Goal: Transaction & Acquisition: Purchase product/service

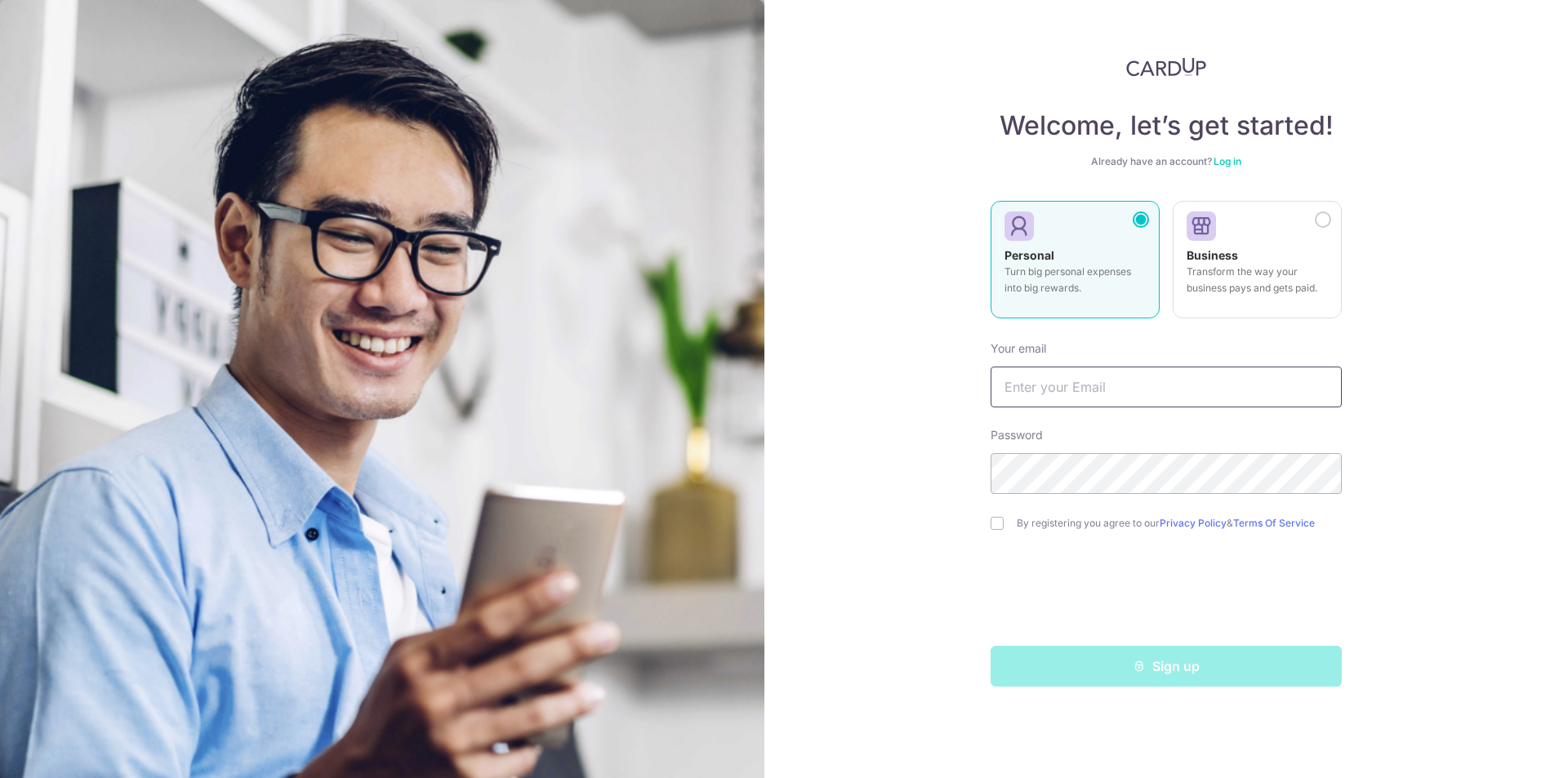
click at [1277, 386] on input "text" at bounding box center [1166, 387] width 351 height 41
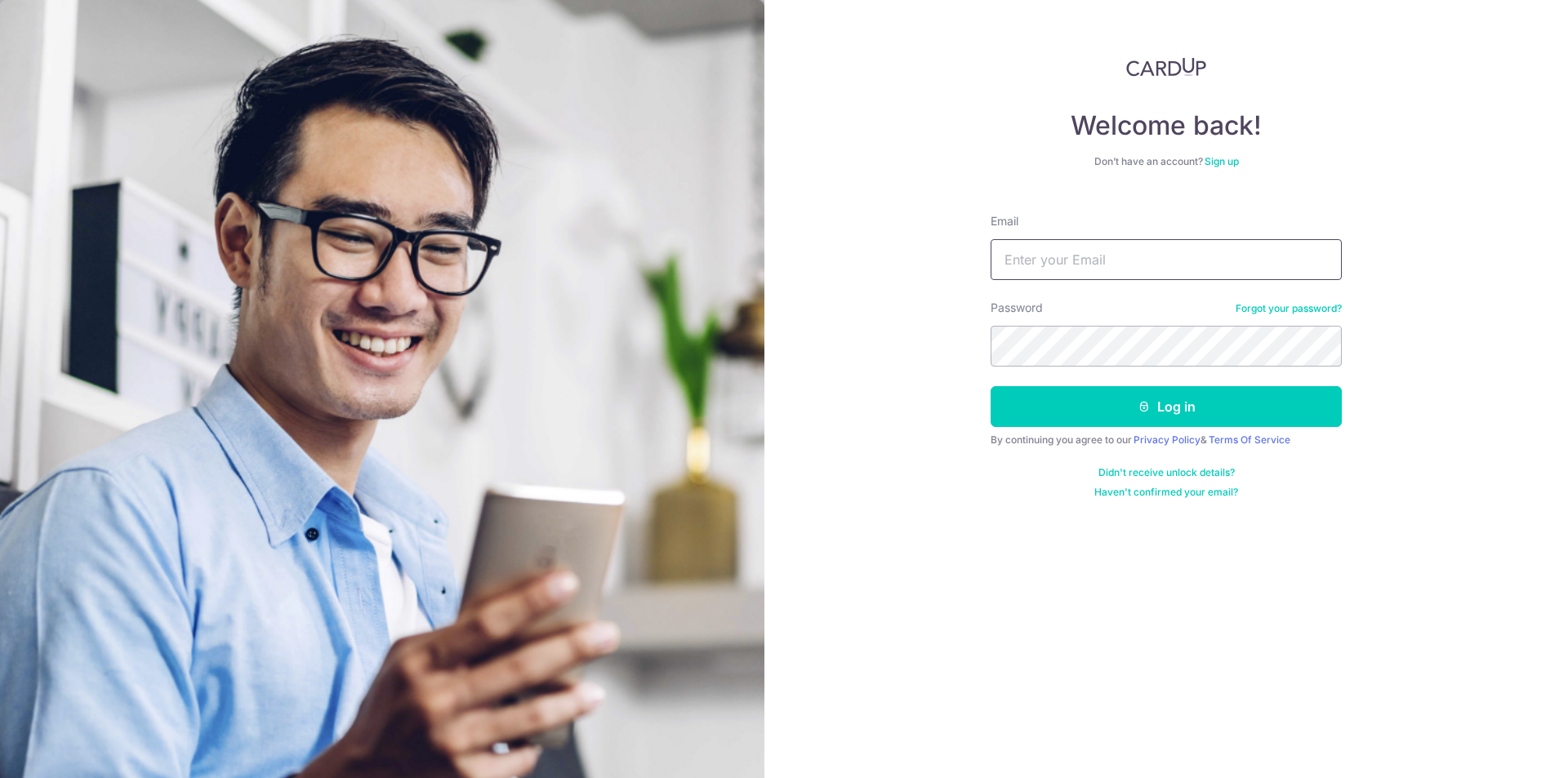
click at [1115, 252] on input "Email" at bounding box center [1166, 260] width 351 height 41
type input "sohszewei@gmail.com"
click at [1251, 425] on button "Log in" at bounding box center [1166, 406] width 351 height 41
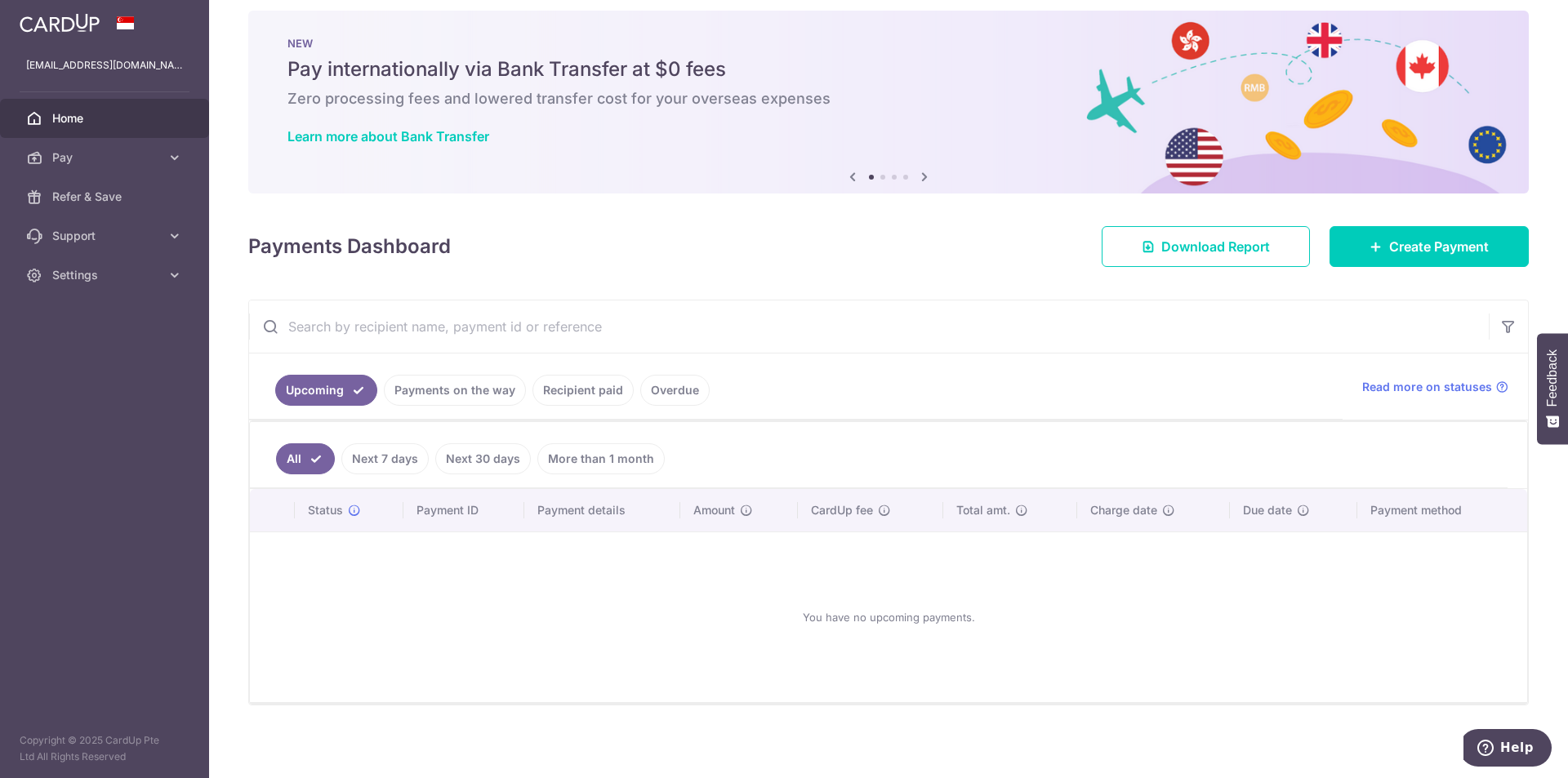
scroll to position [20, 0]
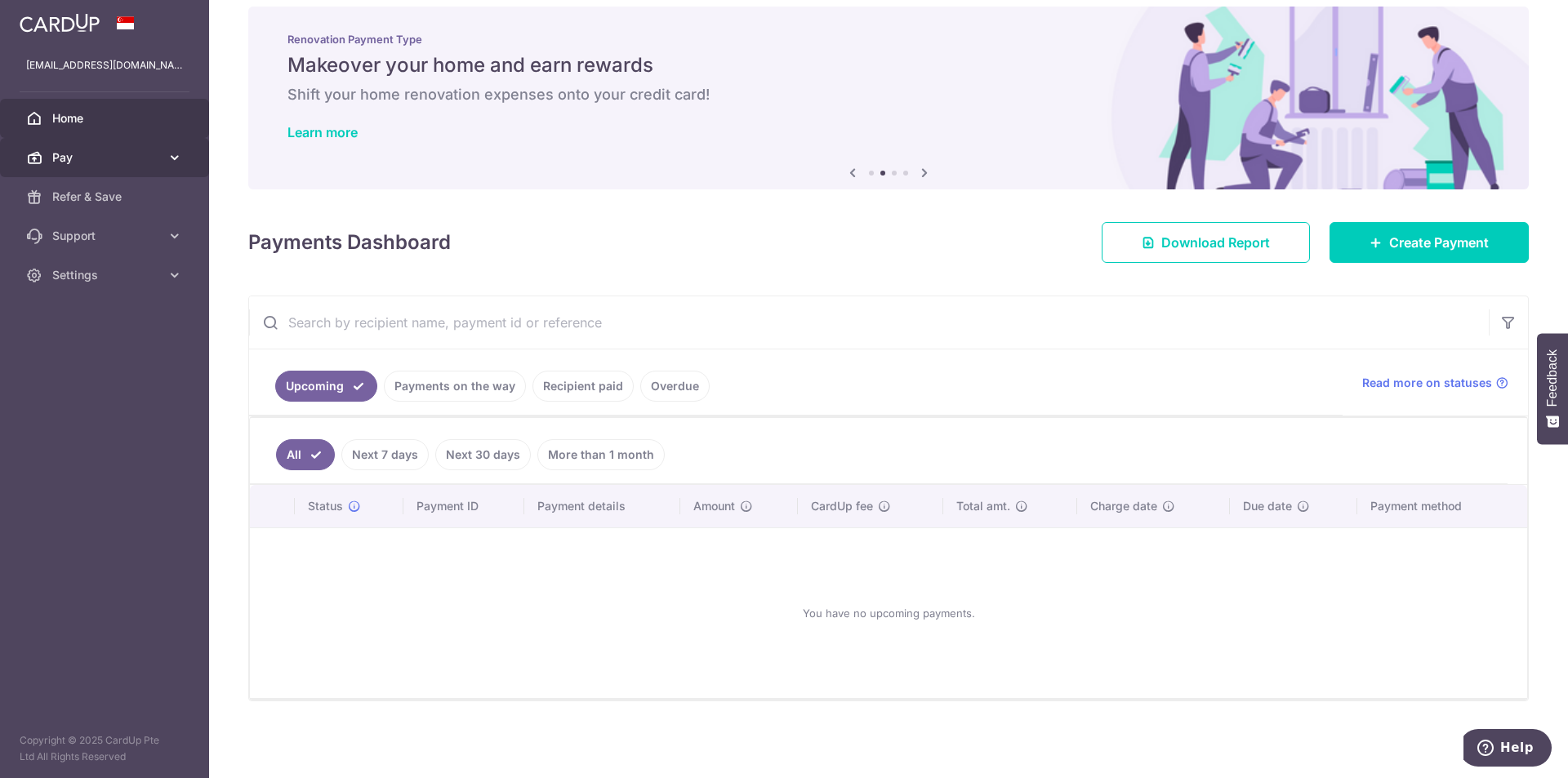
click at [114, 152] on span "Pay" at bounding box center [106, 157] width 108 height 17
click at [1196, 234] on span "Download Report" at bounding box center [1216, 242] width 109 height 20
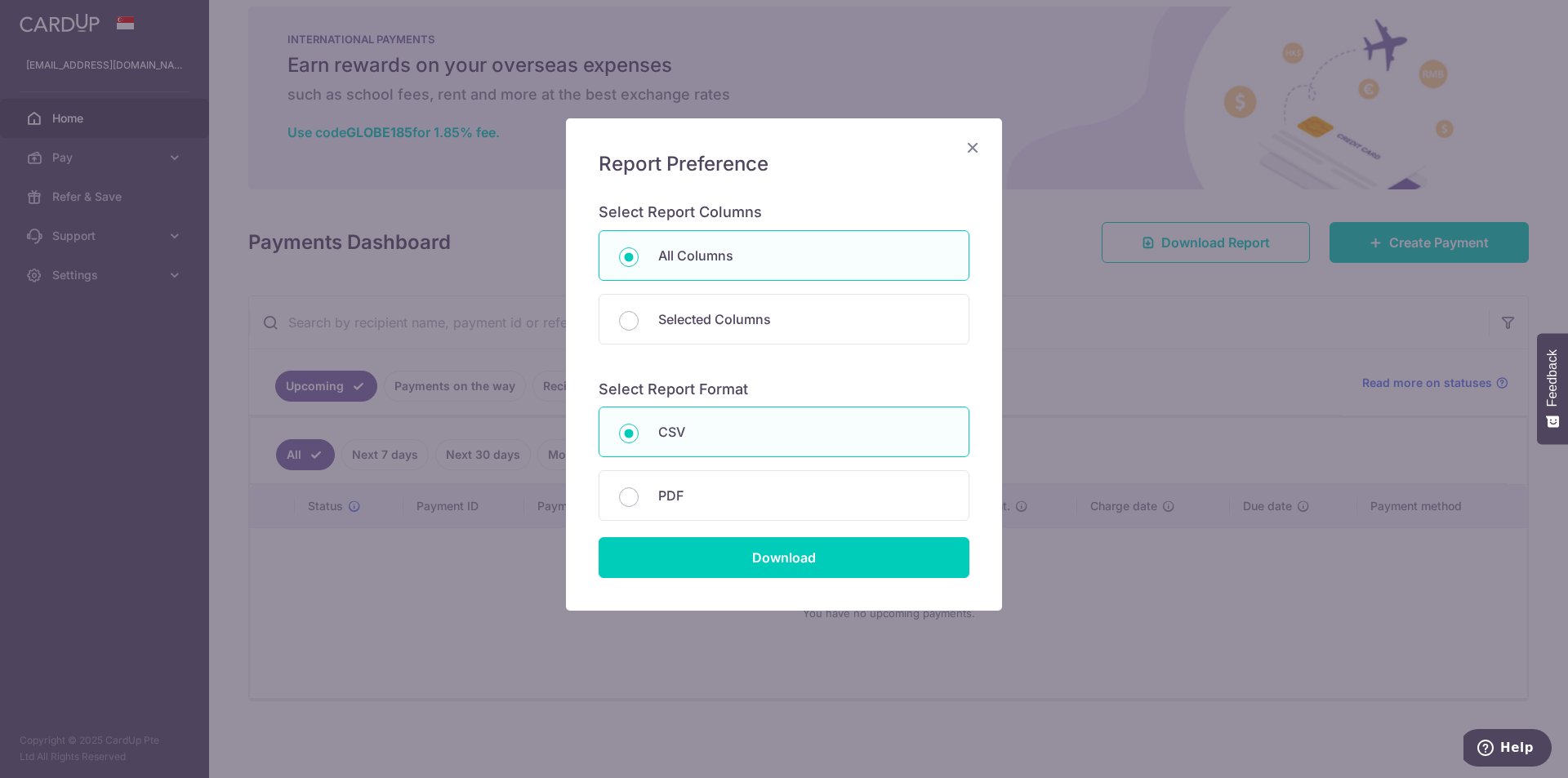
click at [972, 152] on icon "Close" at bounding box center [972, 147] width 20 height 20
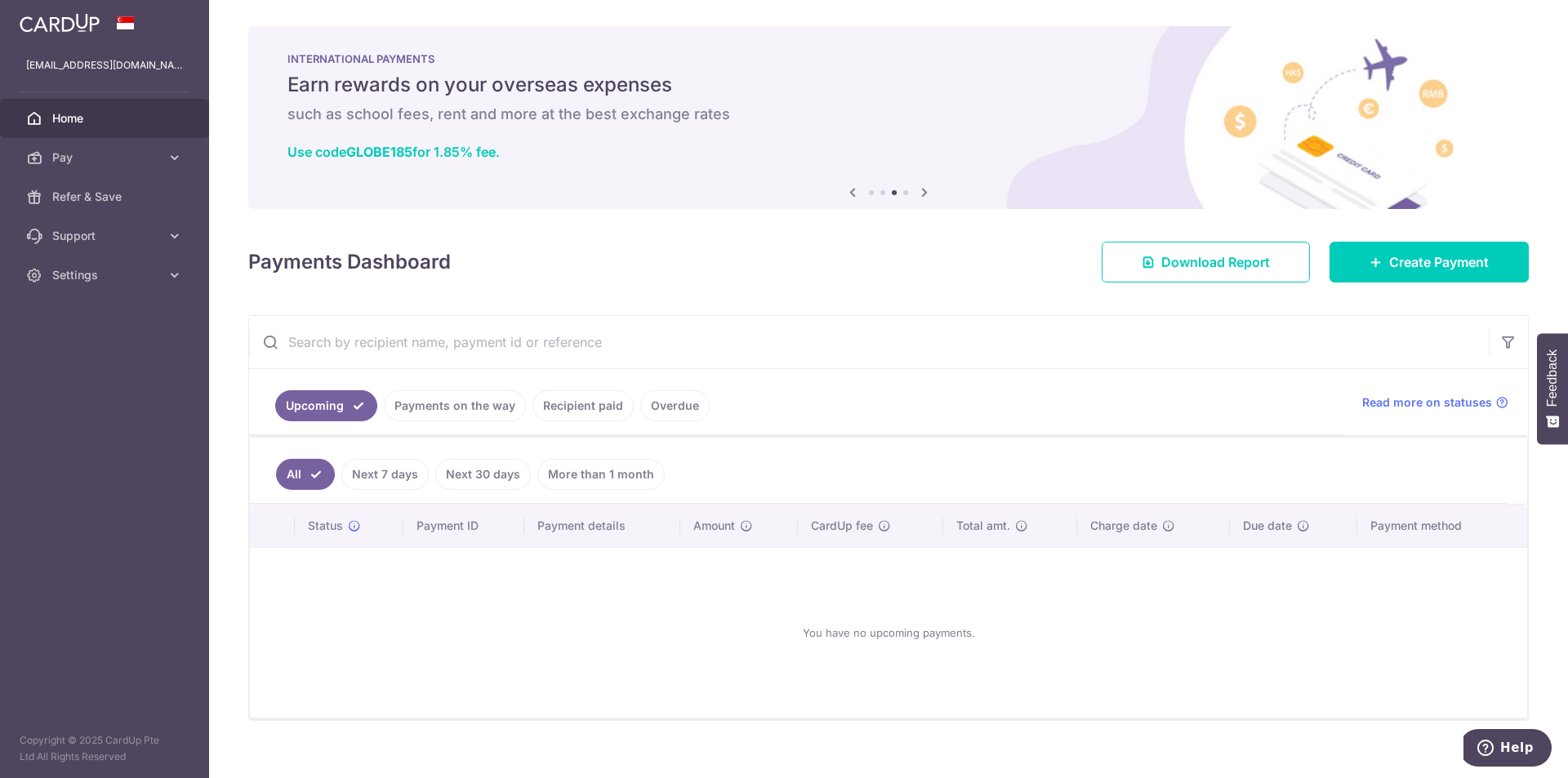
click at [569, 415] on link "Recipient paid" at bounding box center [583, 405] width 102 height 31
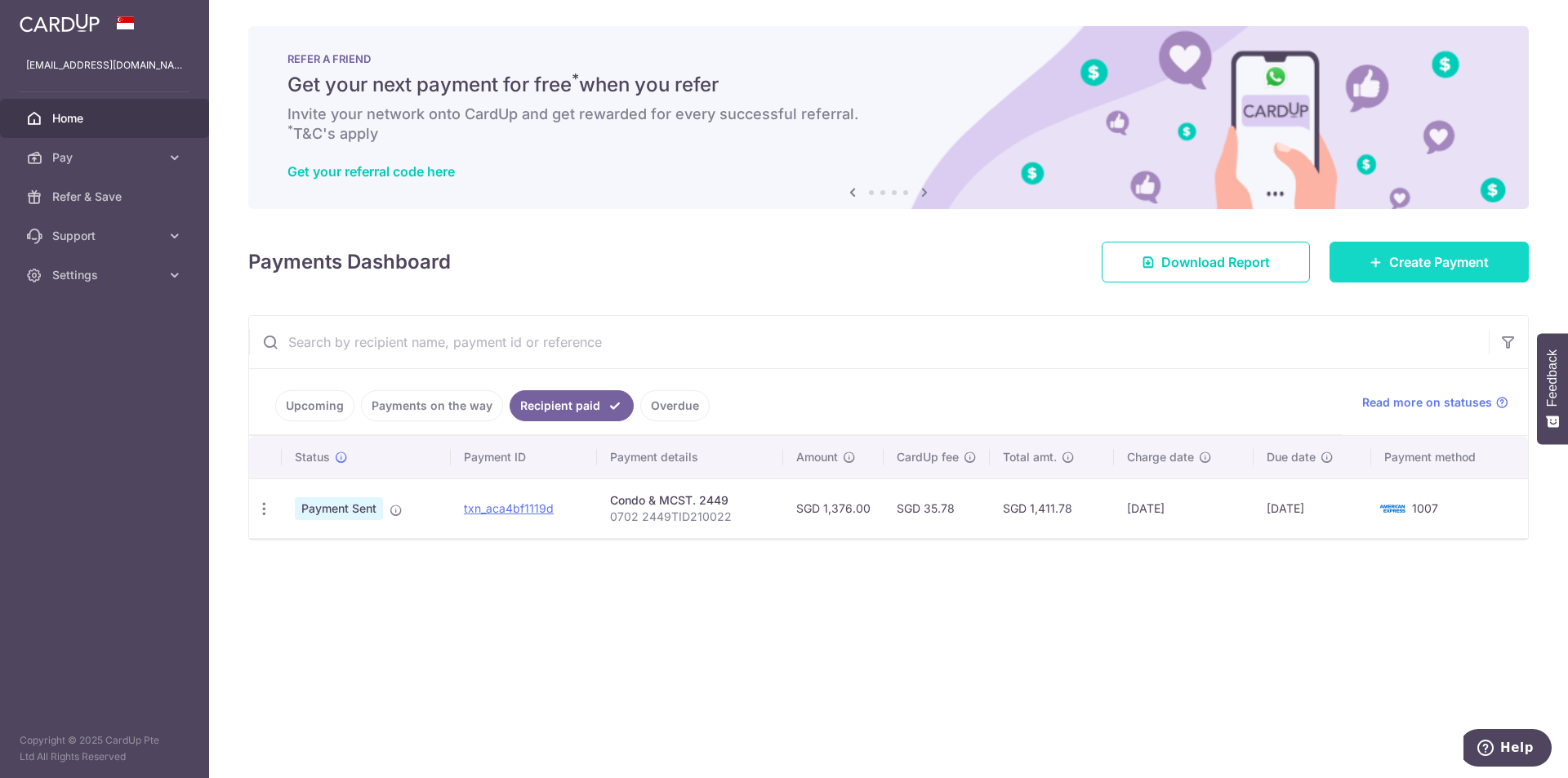
click at [1492, 260] on link "Create Payment" at bounding box center [1430, 262] width 199 height 41
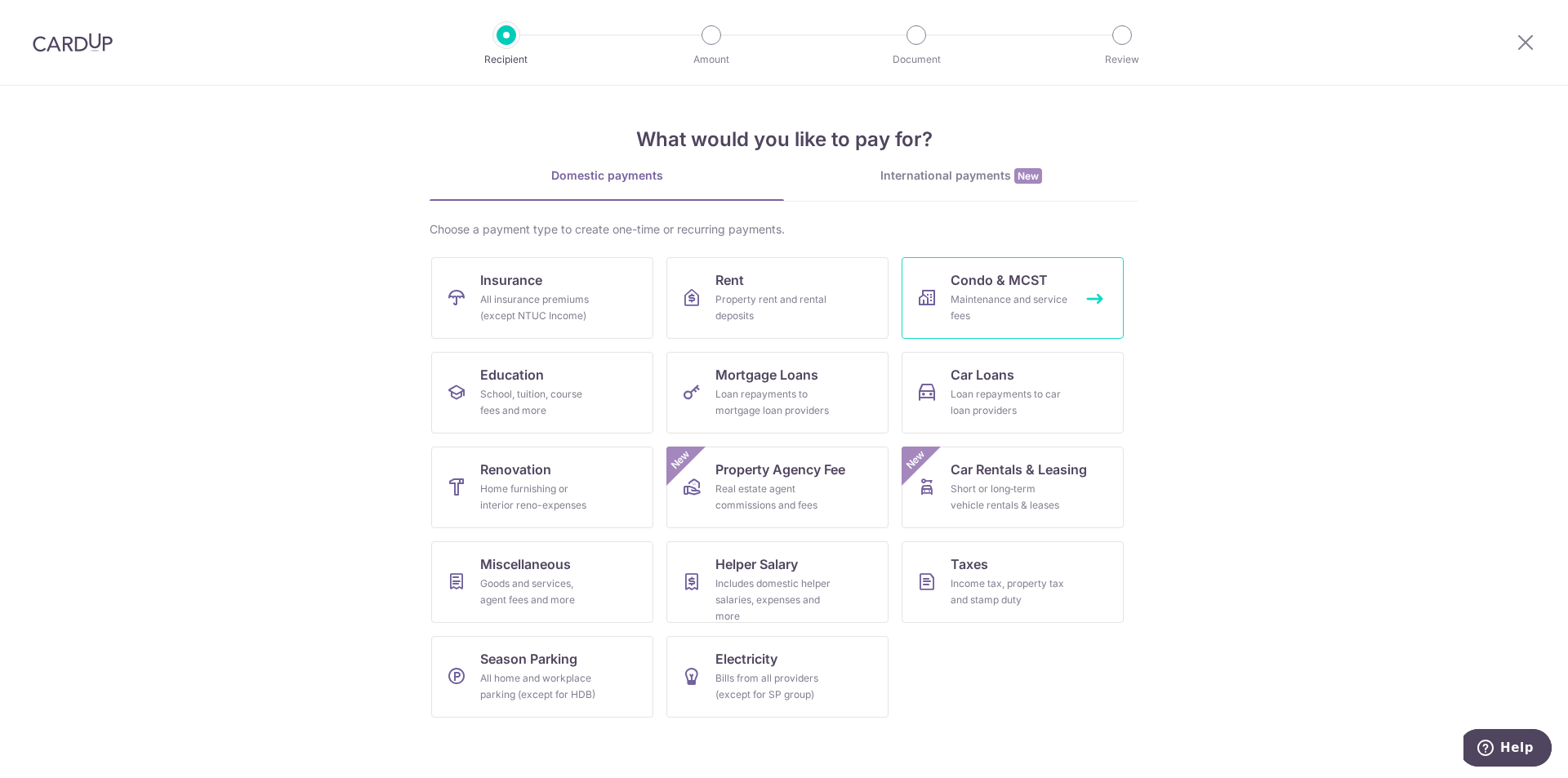
click at [979, 303] on div "Maintenance and service fees" at bounding box center [1010, 307] width 117 height 33
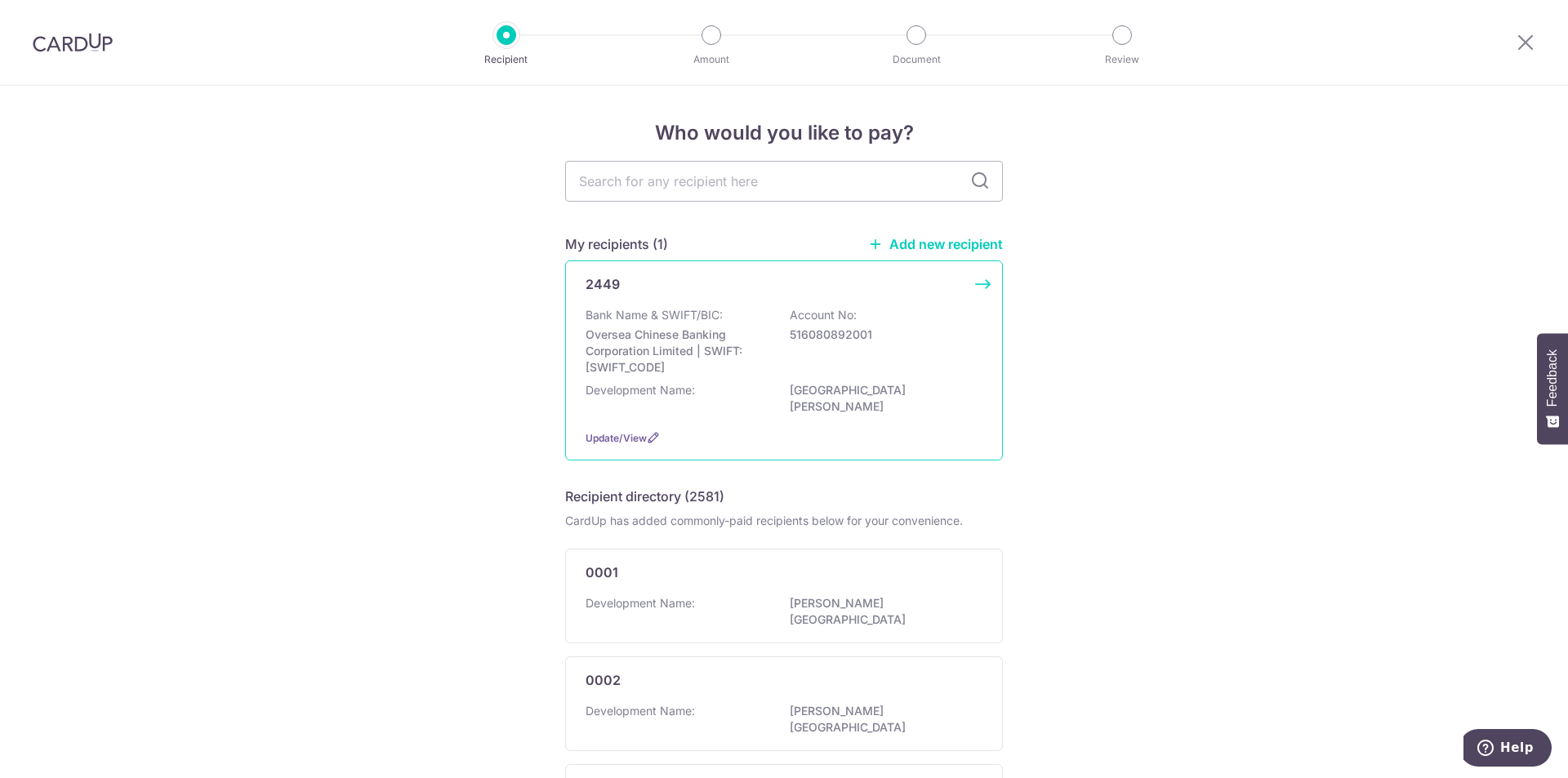
click at [624, 339] on p "Oversea Chinese Banking Corporation Limited | SWIFT: OCBCSGSGXXX" at bounding box center [677, 351] width 183 height 49
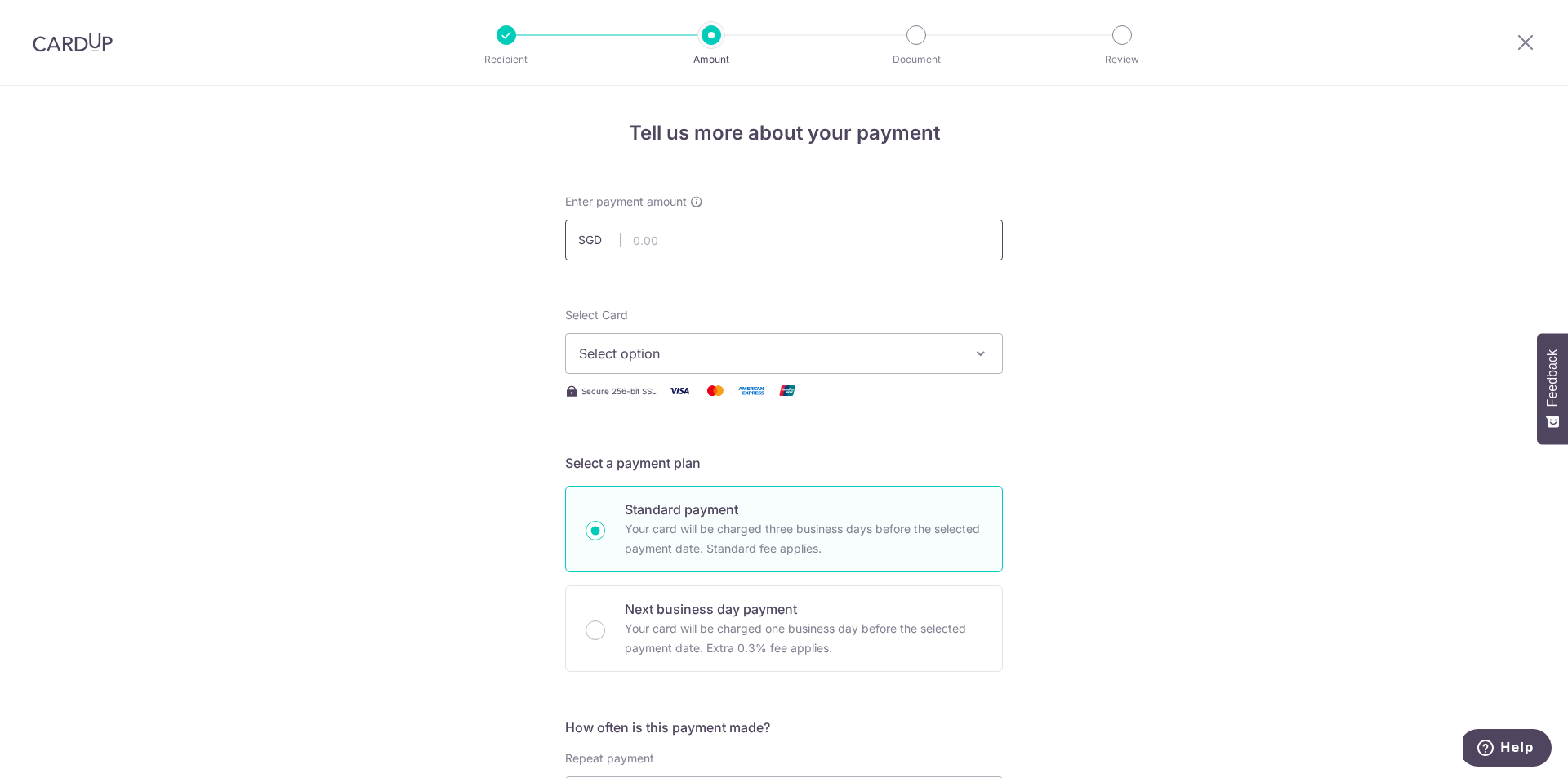
click at [848, 238] on input "text" at bounding box center [784, 240] width 438 height 41
type input "1,376.00"
click at [983, 354] on icon "button" at bounding box center [982, 354] width 17 height 17
click at [939, 388] on link "Add credit card" at bounding box center [784, 400] width 436 height 30
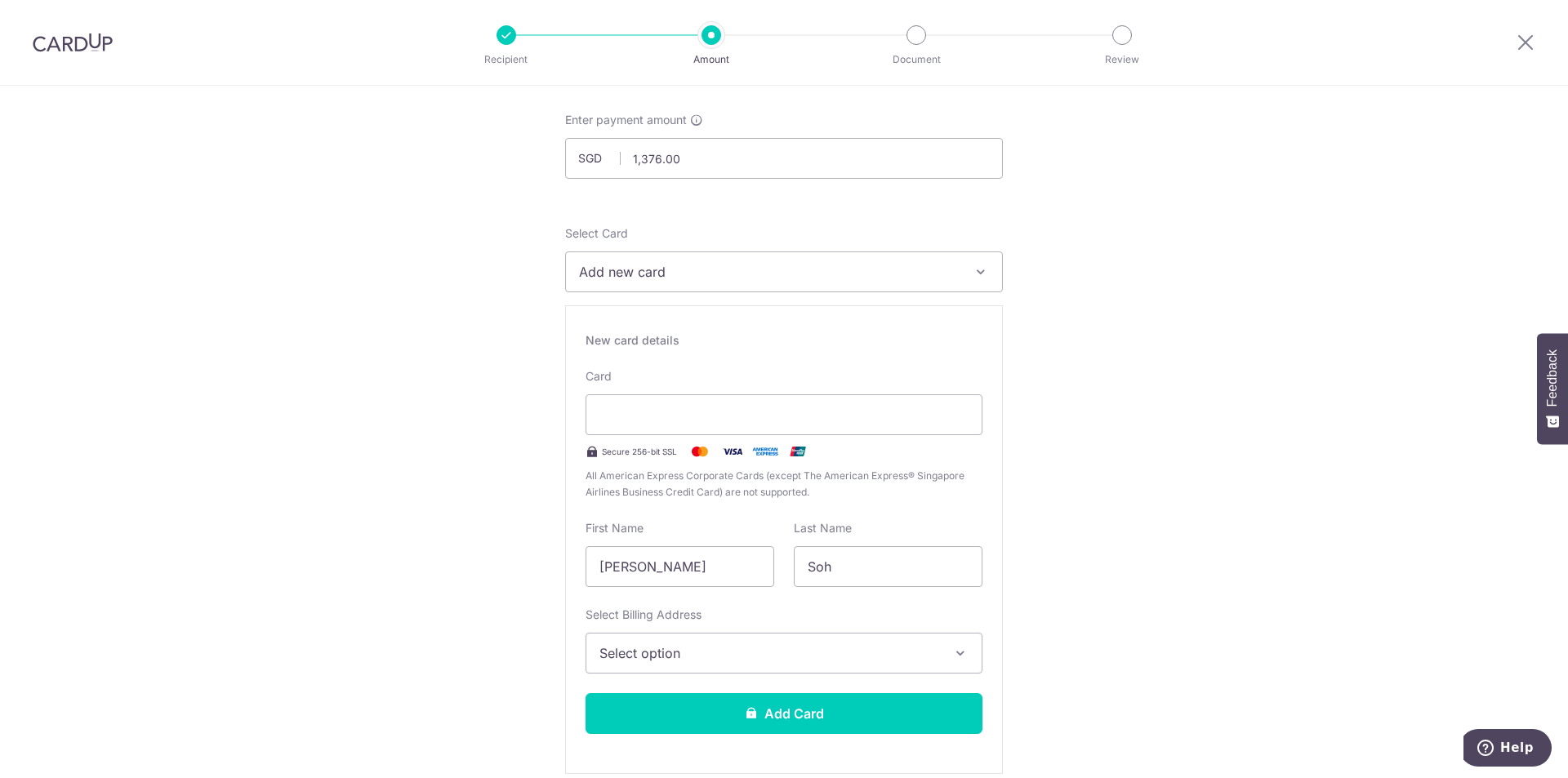
scroll to position [163, 0]
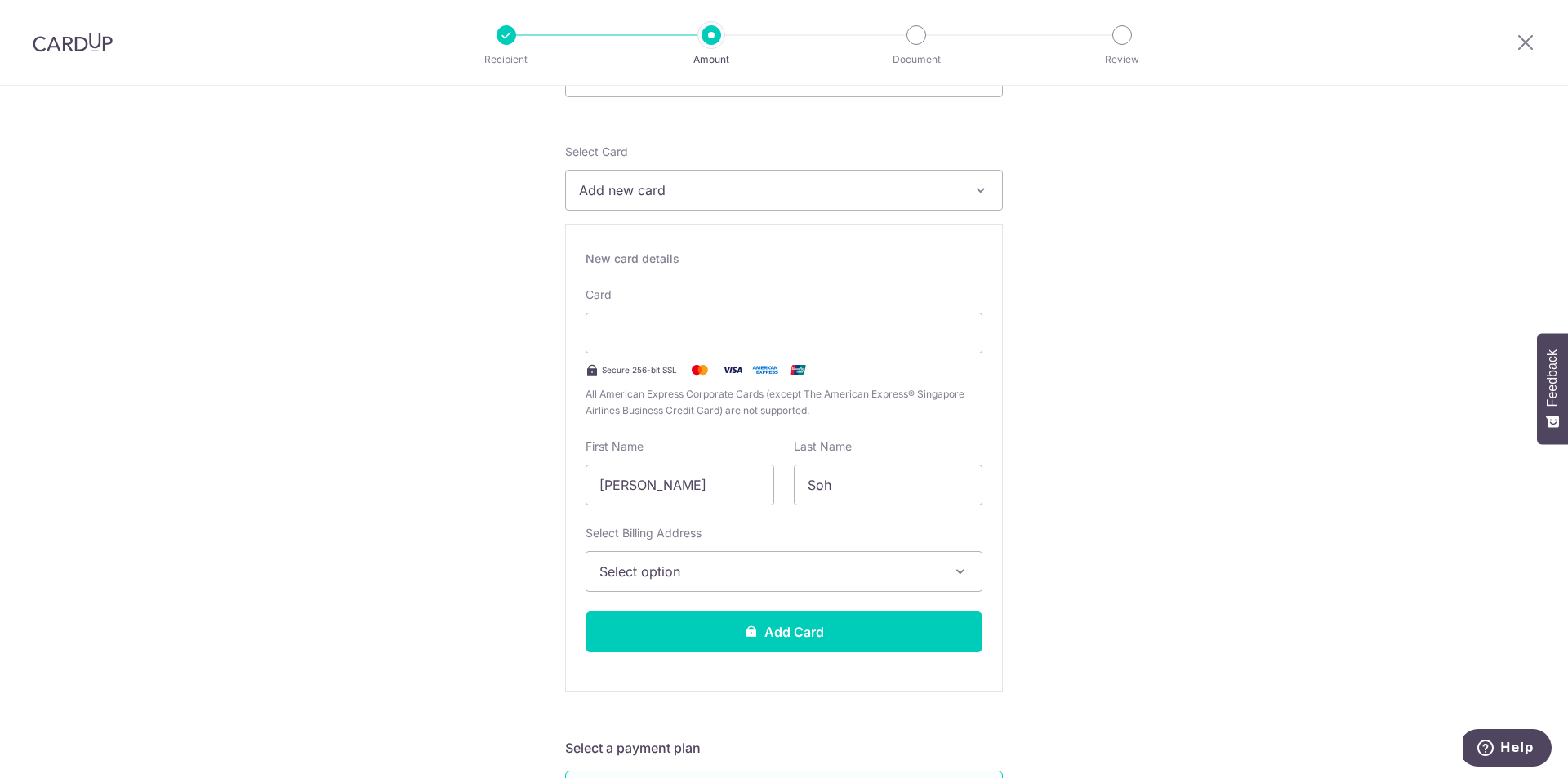
click at [957, 572] on icon "button" at bounding box center [961, 572] width 17 height 17
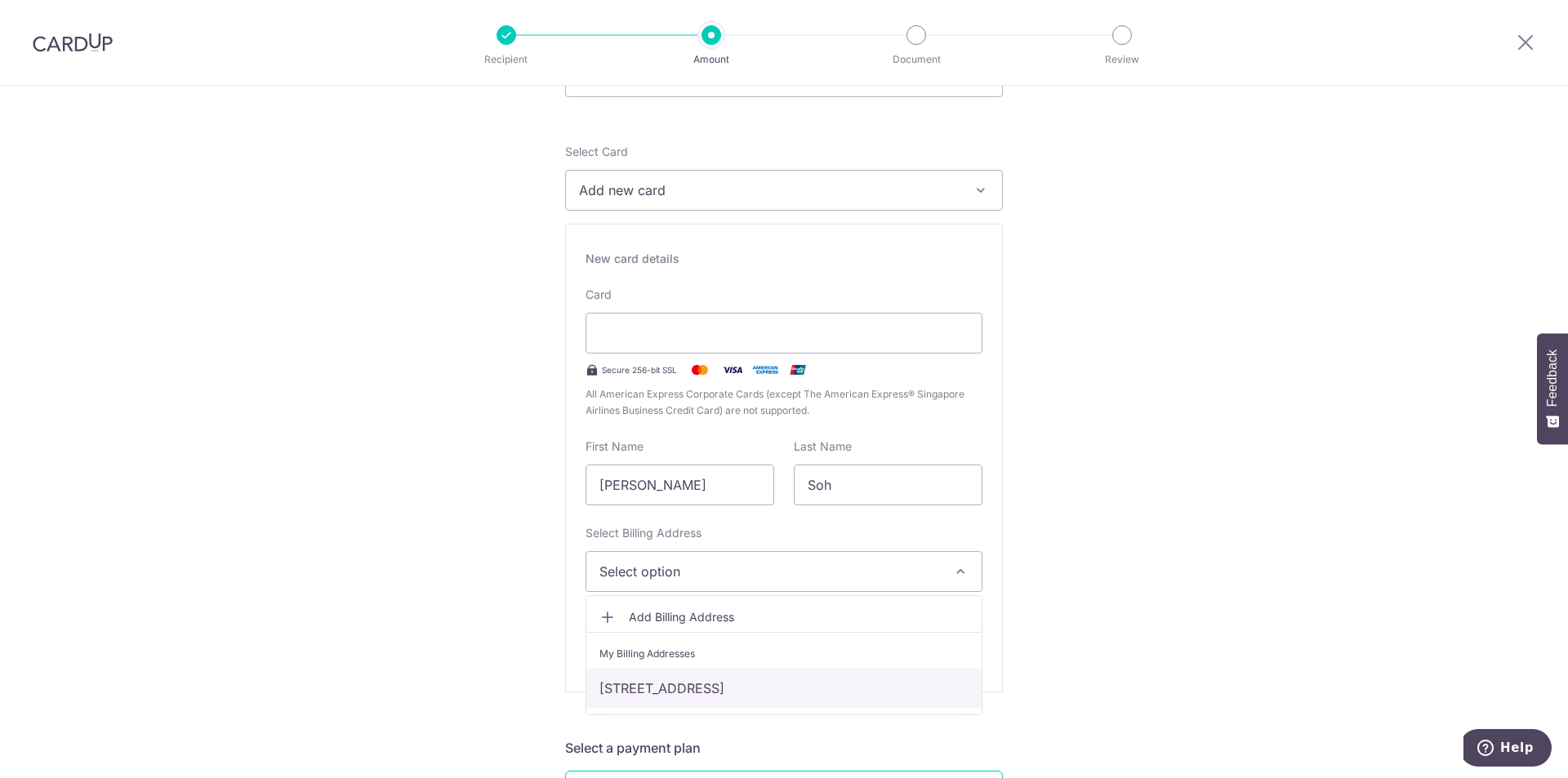
click at [941, 701] on link "69, Blandford Drive, Singapore, Singapore-559862" at bounding box center [784, 689] width 395 height 39
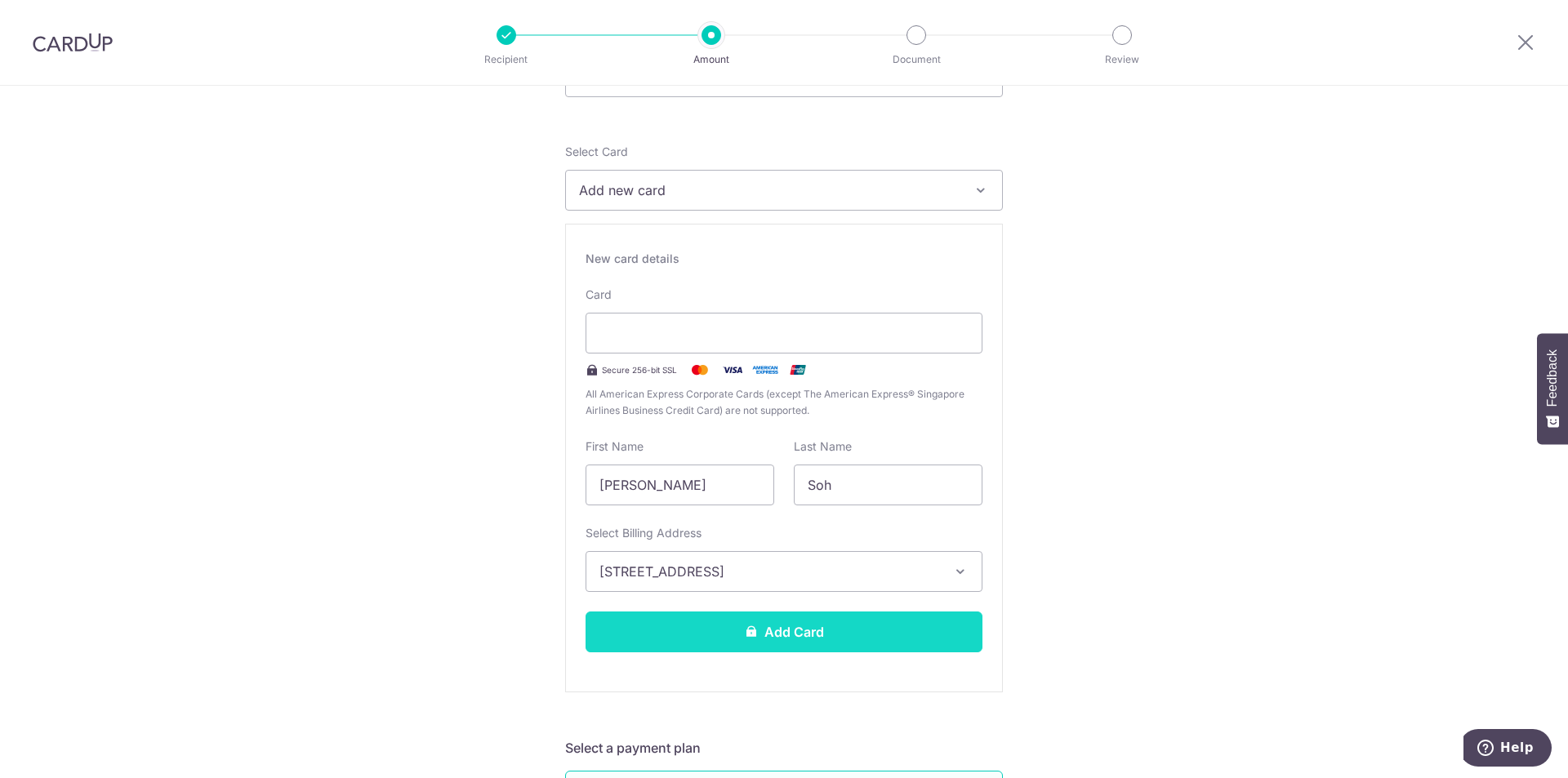
click at [876, 640] on button "Add Card" at bounding box center [784, 632] width 397 height 41
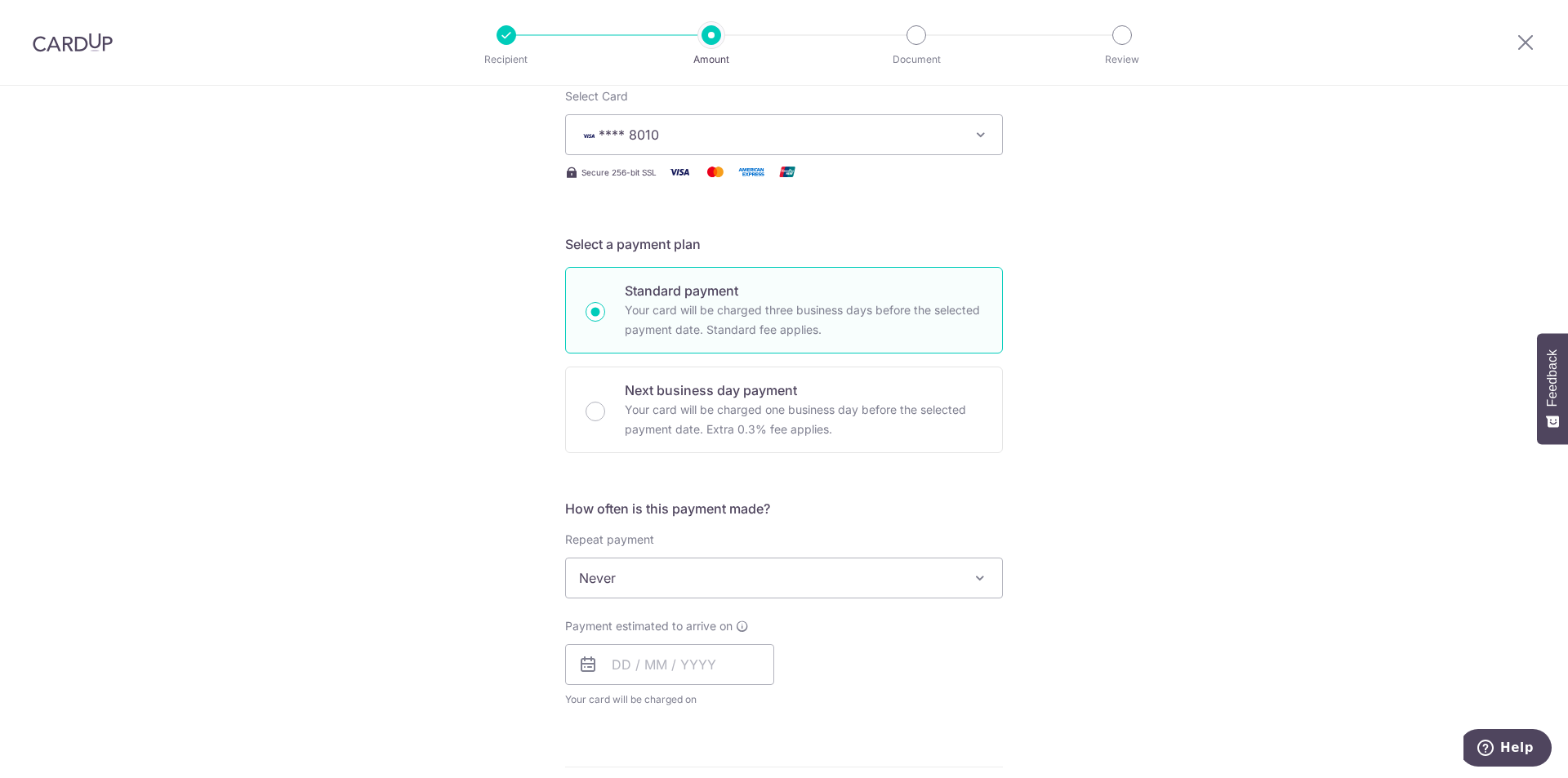
scroll to position [245, 0]
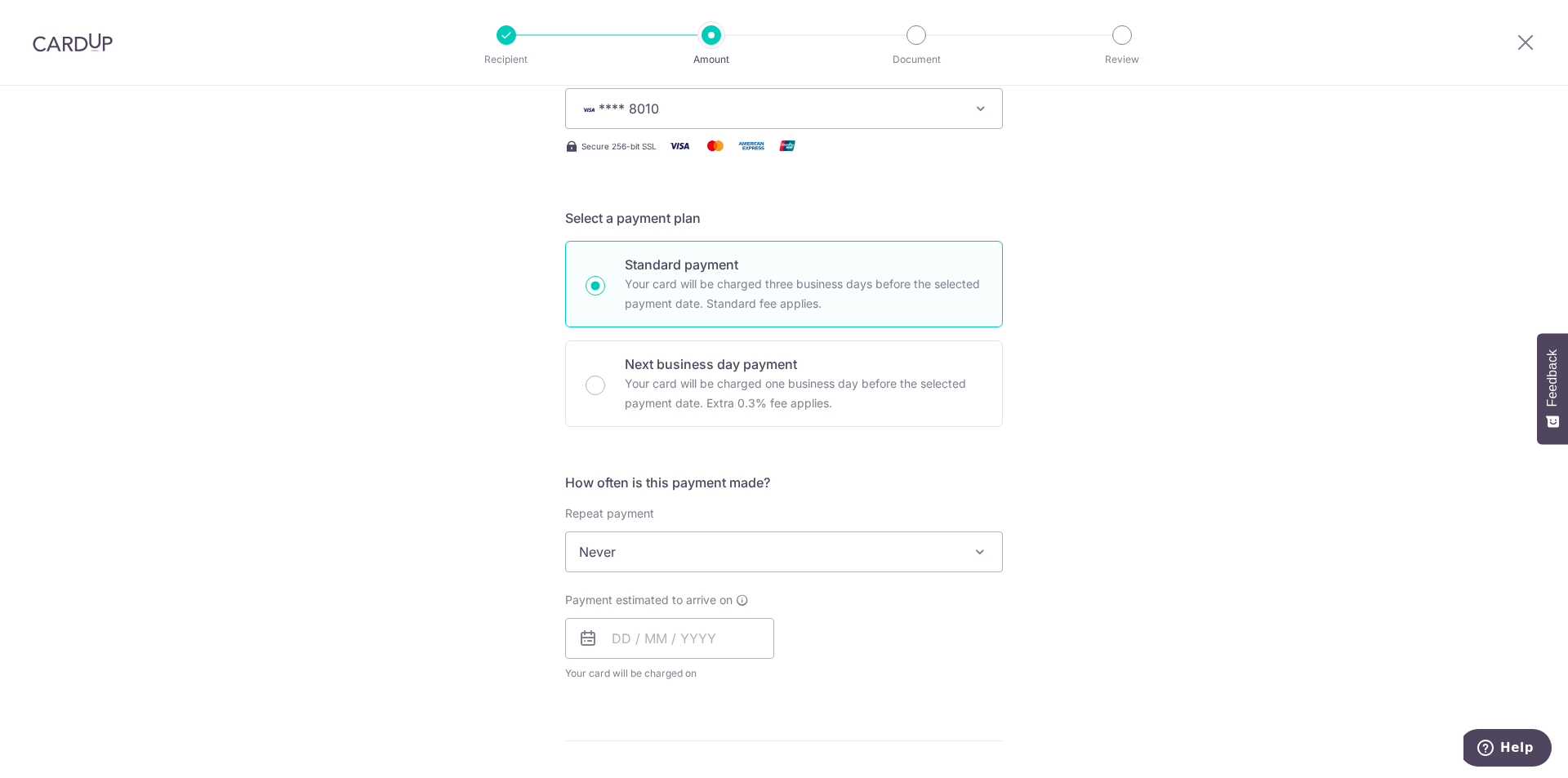
click at [981, 555] on span at bounding box center [980, 552] width 20 height 20
click at [1190, 544] on div "Tell us more about your payment Enter payment amount SGD 1,376.00 1376.00 Card …" at bounding box center [784, 579] width 1568 height 1477
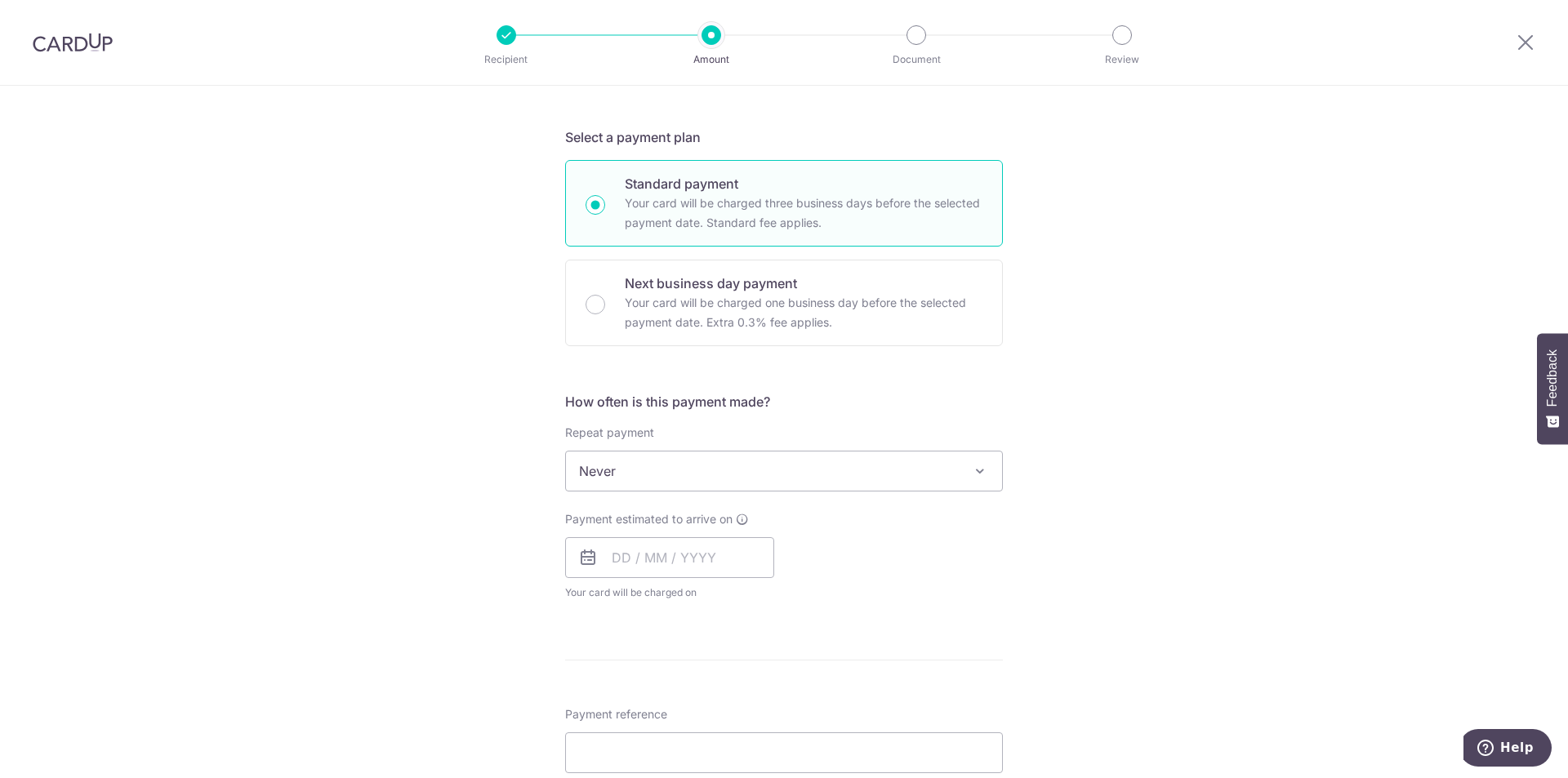
scroll to position [327, 0]
click at [613, 560] on input "text" at bounding box center [669, 557] width 209 height 41
click at [630, 703] on link "6" at bounding box center [631, 705] width 26 height 26
type input "06/10/2025"
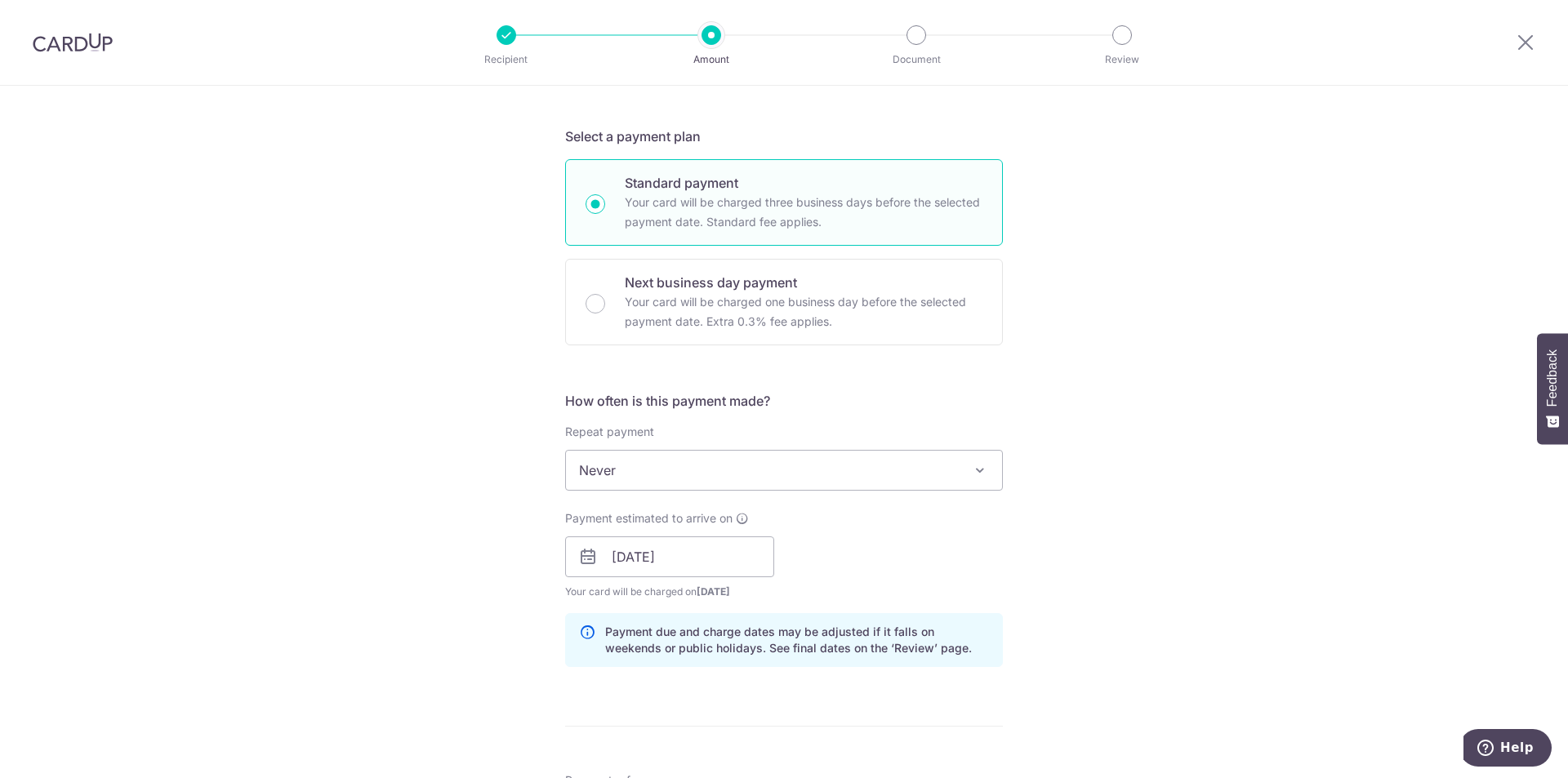
click at [1178, 561] on div "Tell us more about your payment Enter payment amount SGD 1,376.00 1376.00 Card …" at bounding box center [784, 531] width 1568 height 1544
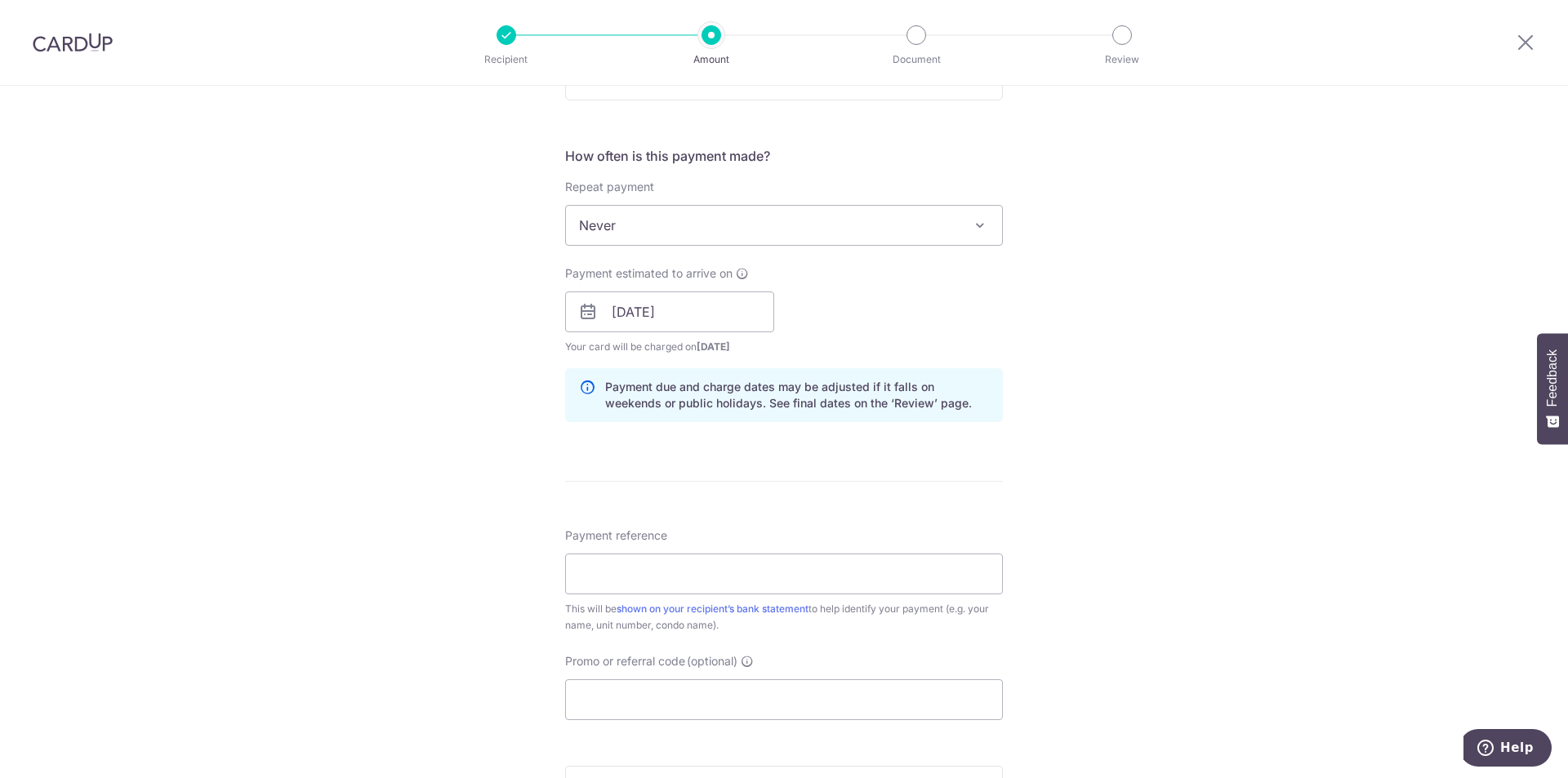
scroll to position [653, 0]
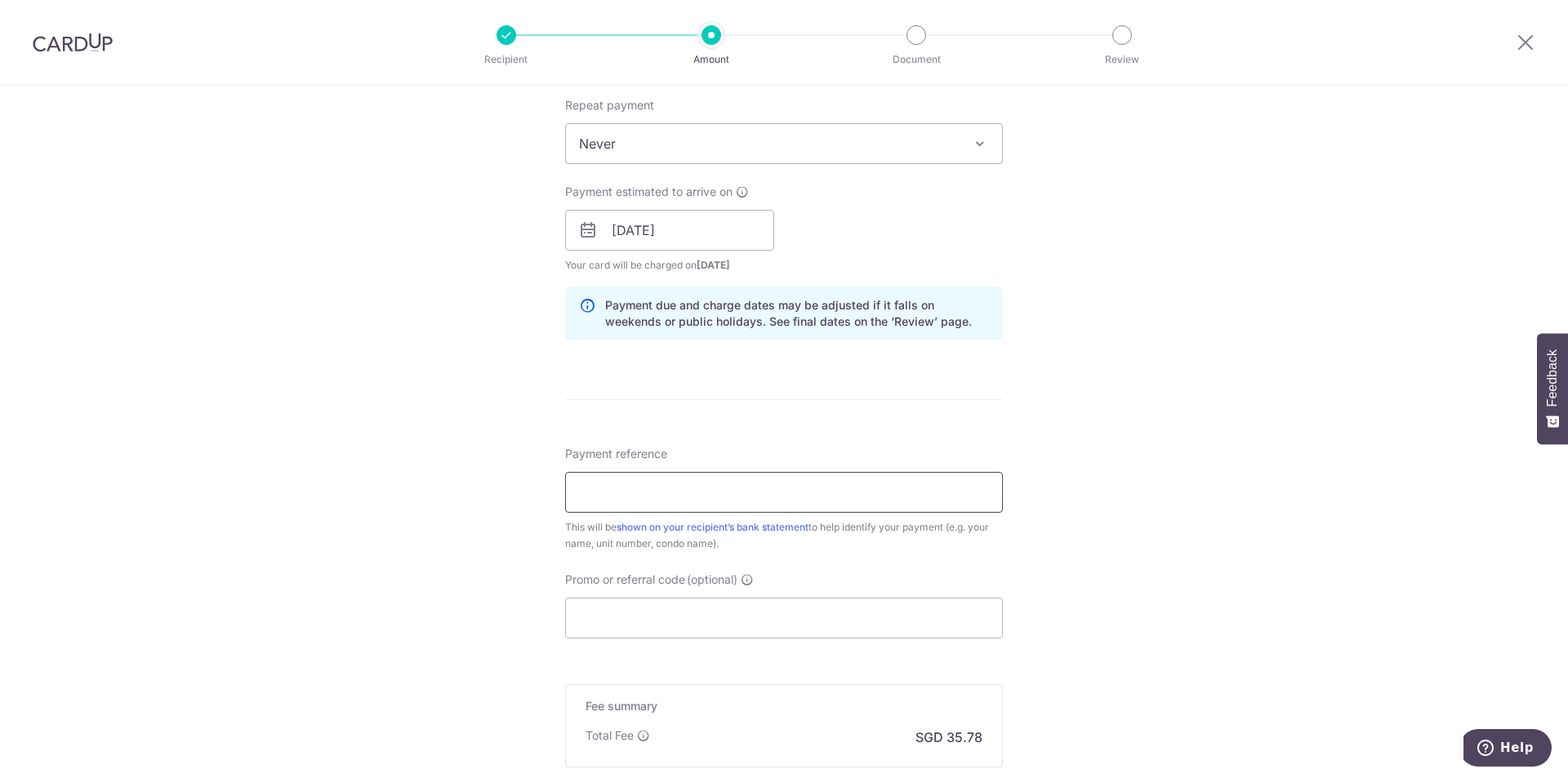
click at [838, 481] on input "Payment reference" at bounding box center [784, 492] width 438 height 41
type input "u"
type input "Unit 0702 2449TID210022"
click at [901, 621] on input "Promo or referral code (optional)" at bounding box center [784, 618] width 438 height 41
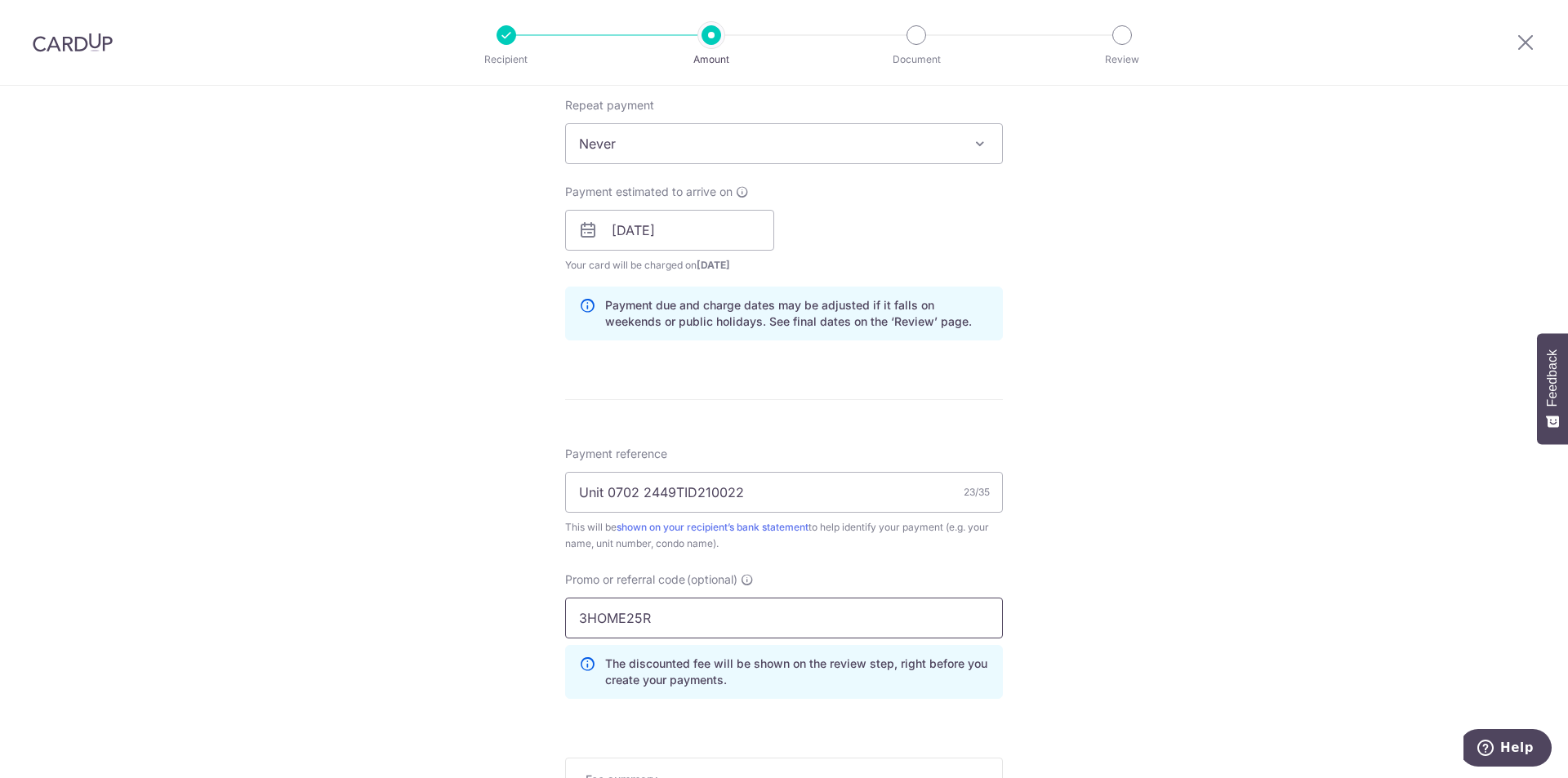
type input "3HOME25R"
click at [1140, 617] on div "Tell us more about your payment Enter payment amount SGD 1,376.00 1376.00 Card …" at bounding box center [784, 241] width 1568 height 1617
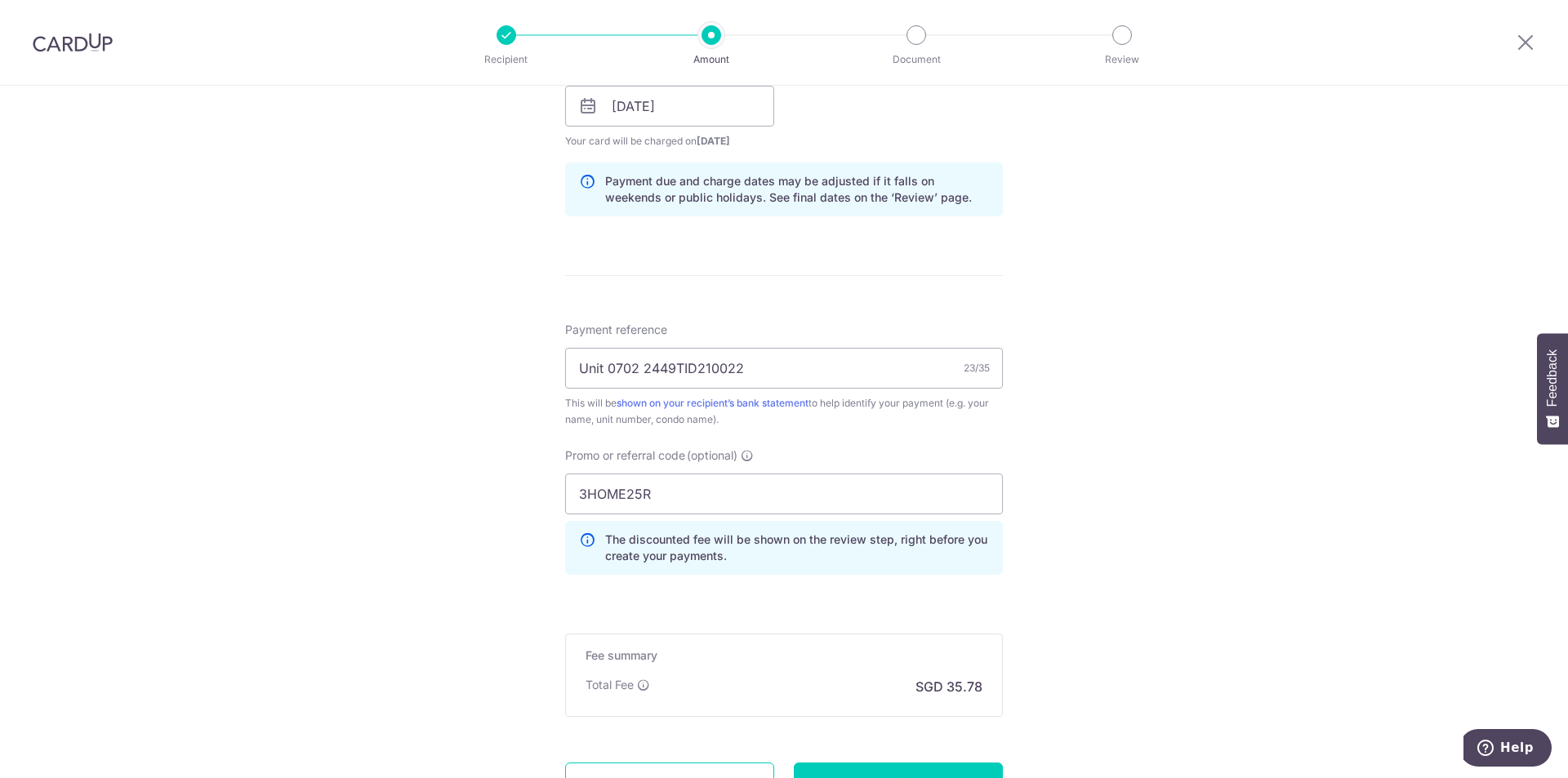
scroll to position [925, 0]
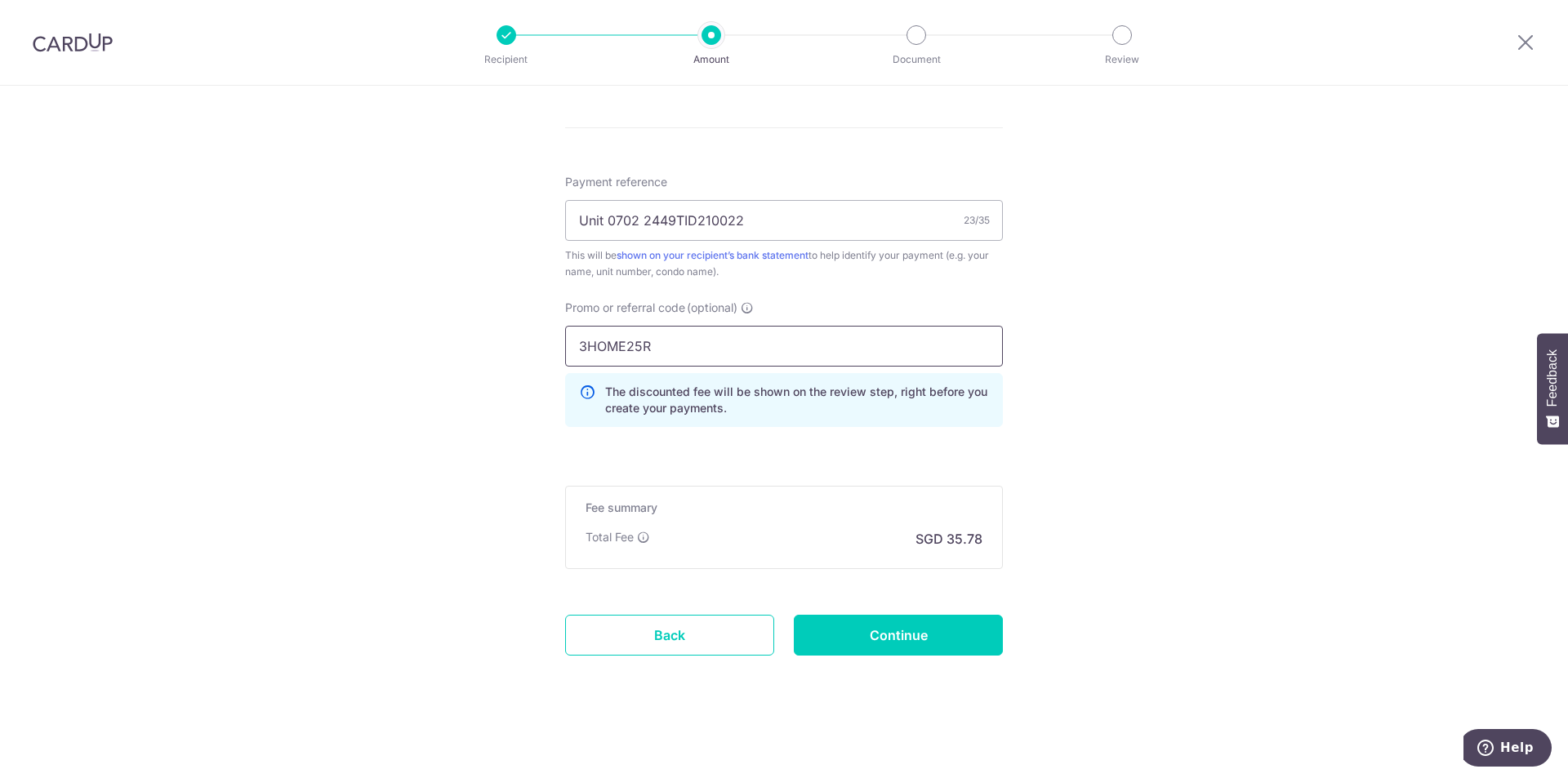
drag, startPoint x: 655, startPoint y: 348, endPoint x: 557, endPoint y: 352, distance: 98.1
click at [557, 352] on div "Promo or referral code (optional) 3HOME25R The discounted fee will be shown on …" at bounding box center [784, 370] width 458 height 141
click at [892, 634] on input "Continue" at bounding box center [899, 635] width 209 height 41
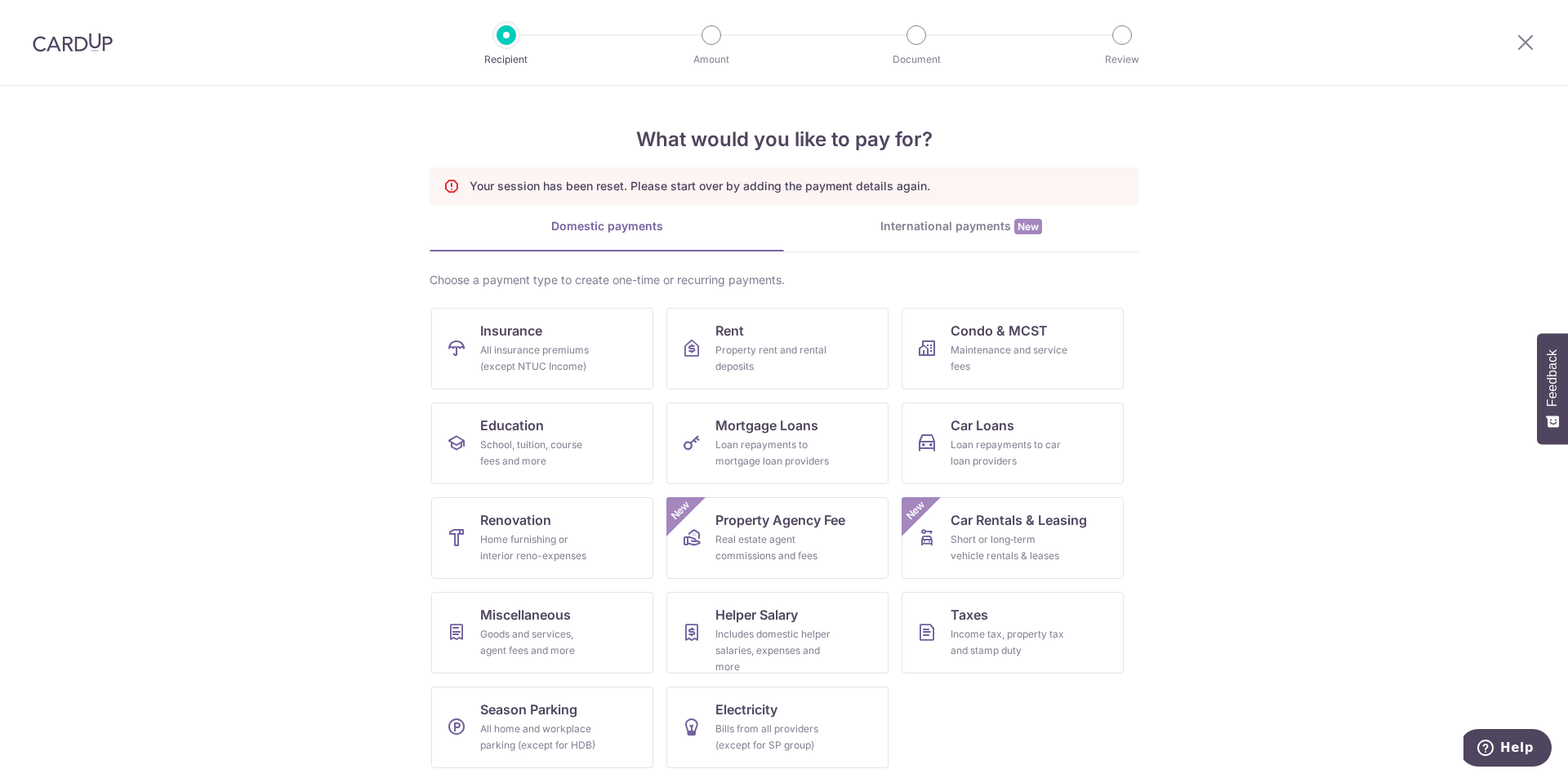
click at [510, 34] on div at bounding box center [506, 34] width 20 height 20
click at [61, 44] on img at bounding box center [73, 42] width 80 height 20
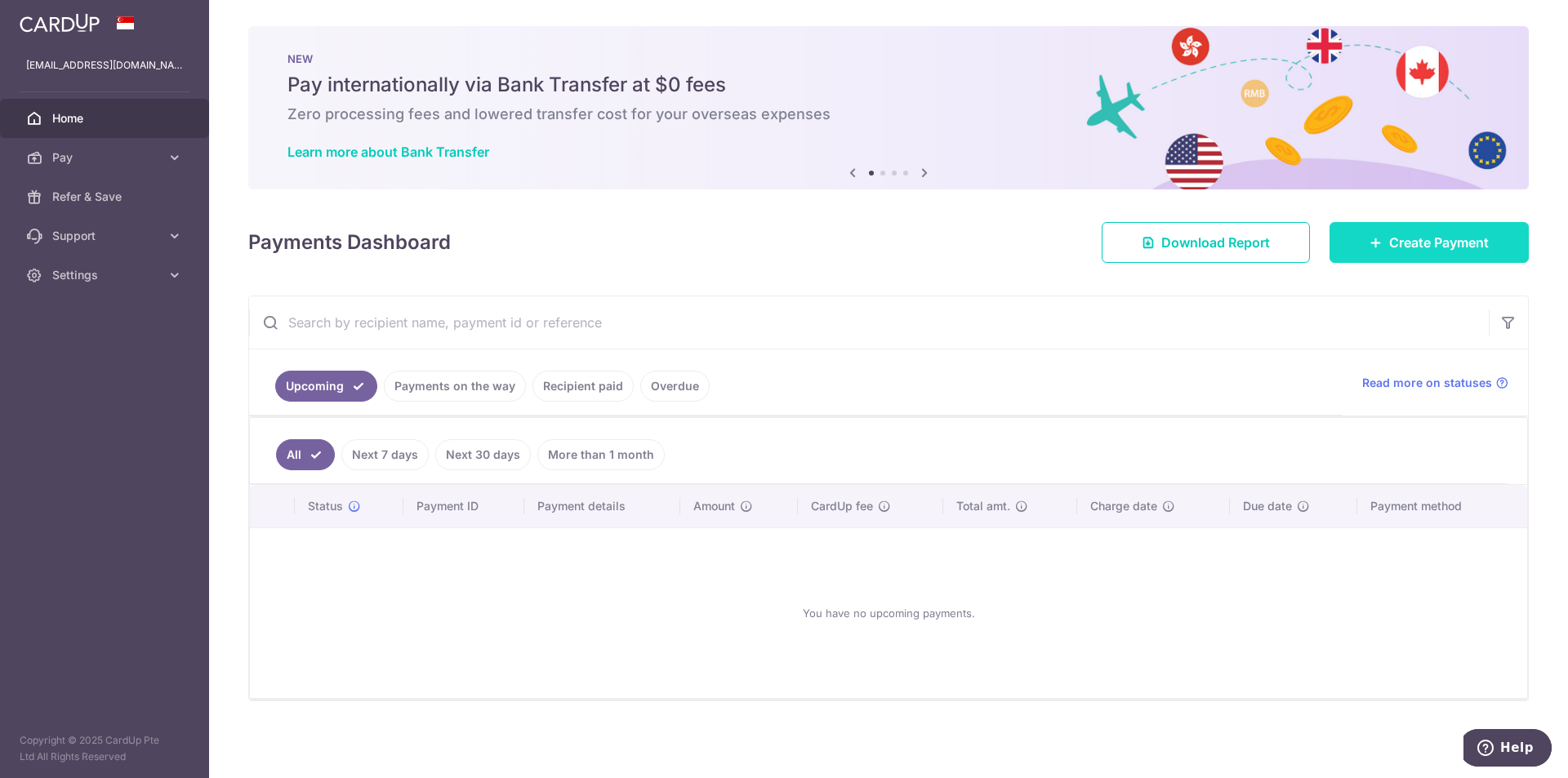
click at [1458, 241] on span "Create Payment" at bounding box center [1439, 242] width 100 height 20
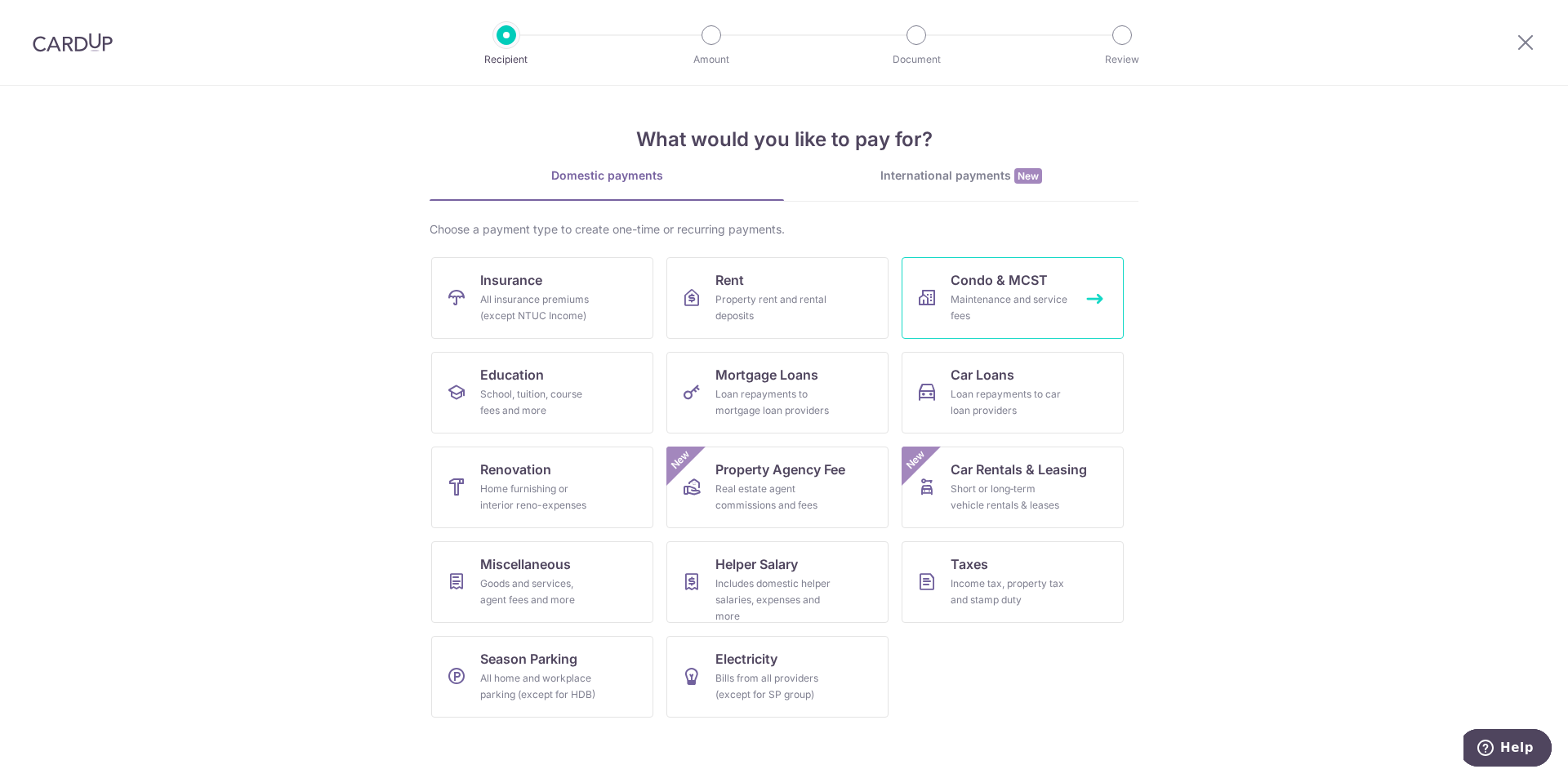
click at [1008, 305] on div "Maintenance and service fees" at bounding box center [1010, 307] width 117 height 33
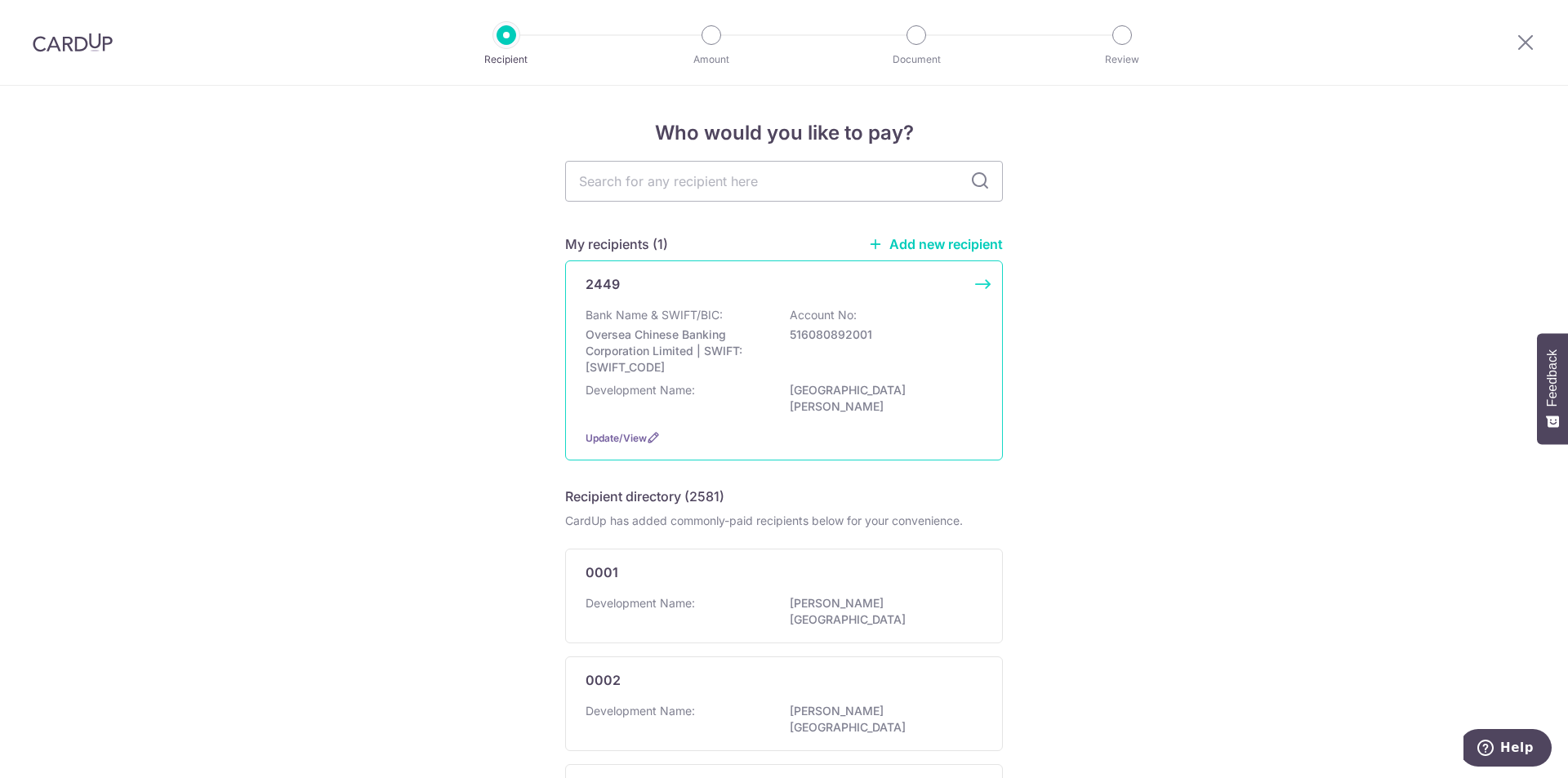
click at [820, 350] on div "Bank Name & SWIFT/BIC: Oversea Chinese Banking Corporation Limited | SWIFT: [SW…" at bounding box center [784, 341] width 397 height 69
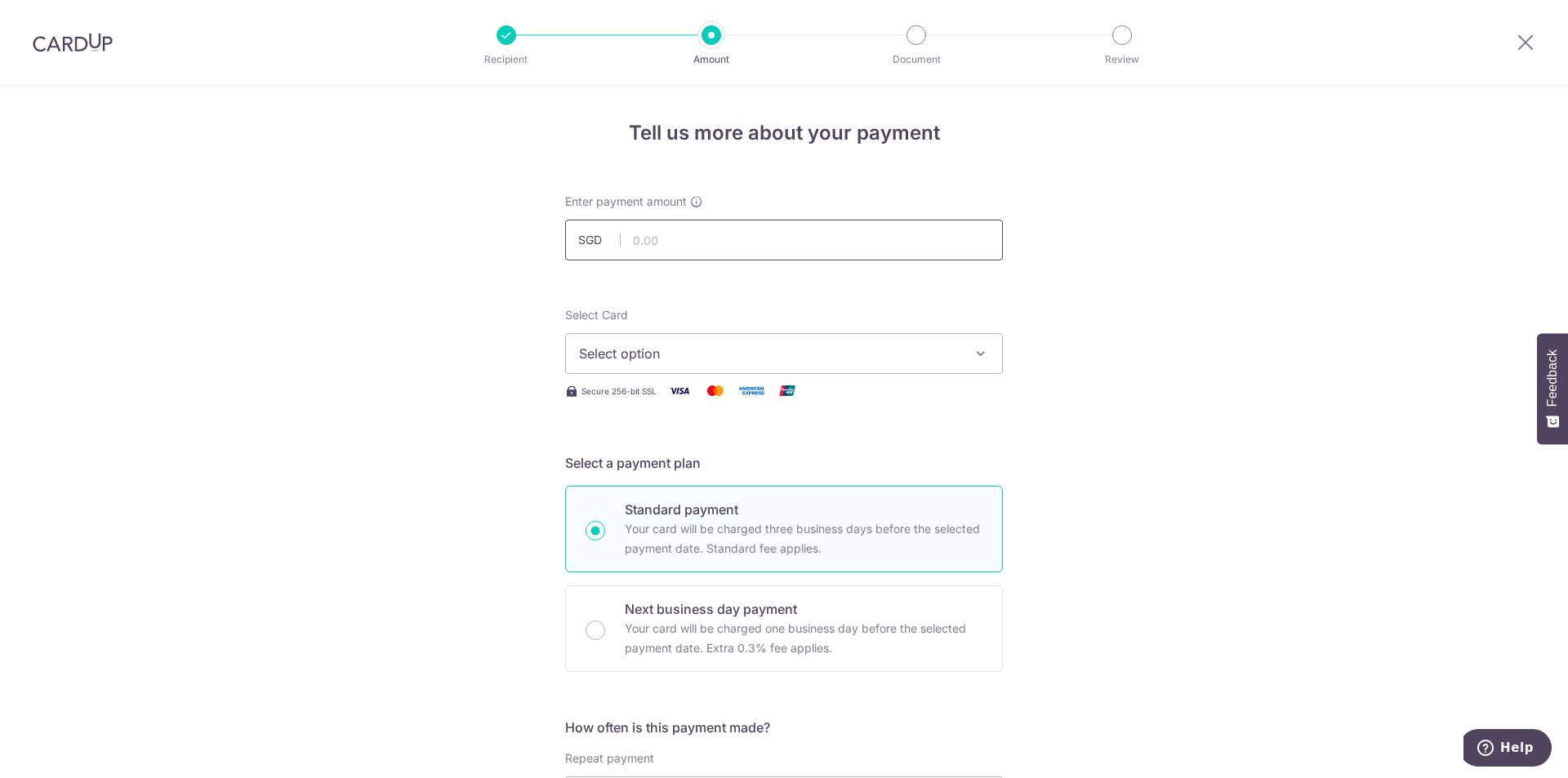
click at [758, 239] on input "text" at bounding box center [784, 240] width 438 height 41
type input "1,376.00"
click at [703, 366] on button "Select option" at bounding box center [784, 354] width 438 height 41
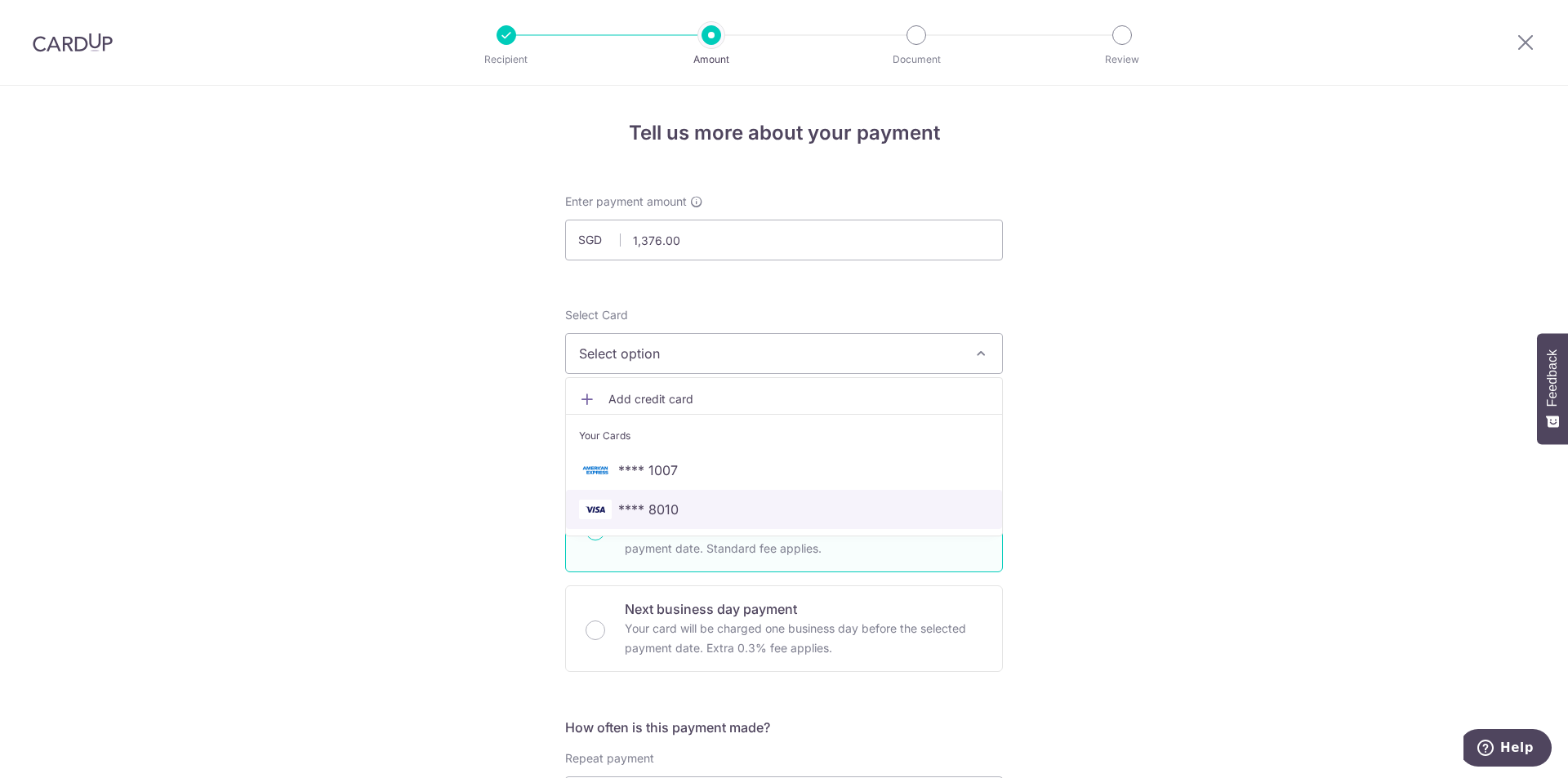
click at [689, 510] on span "**** 8010" at bounding box center [784, 509] width 410 height 20
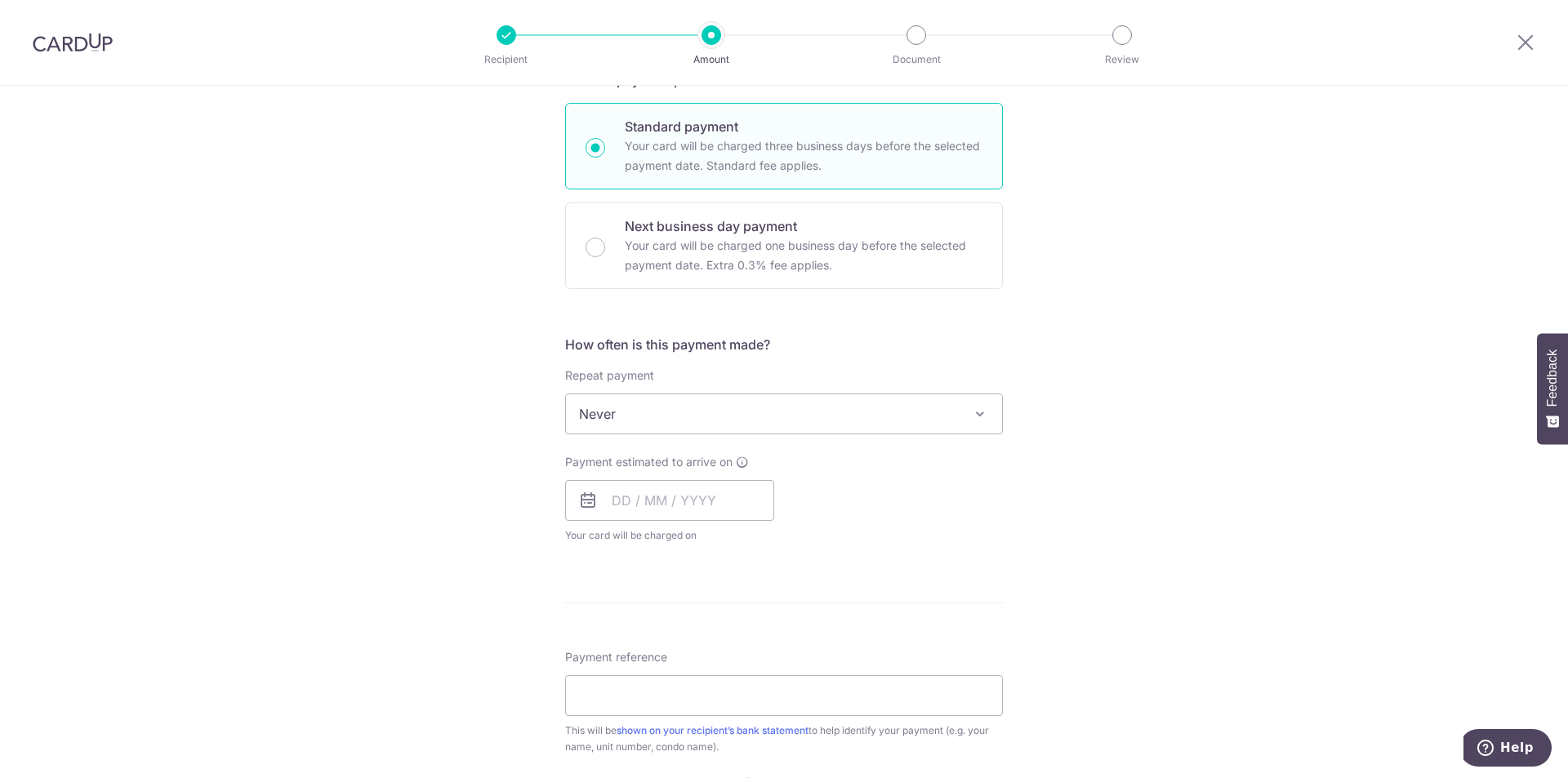
scroll to position [490, 0]
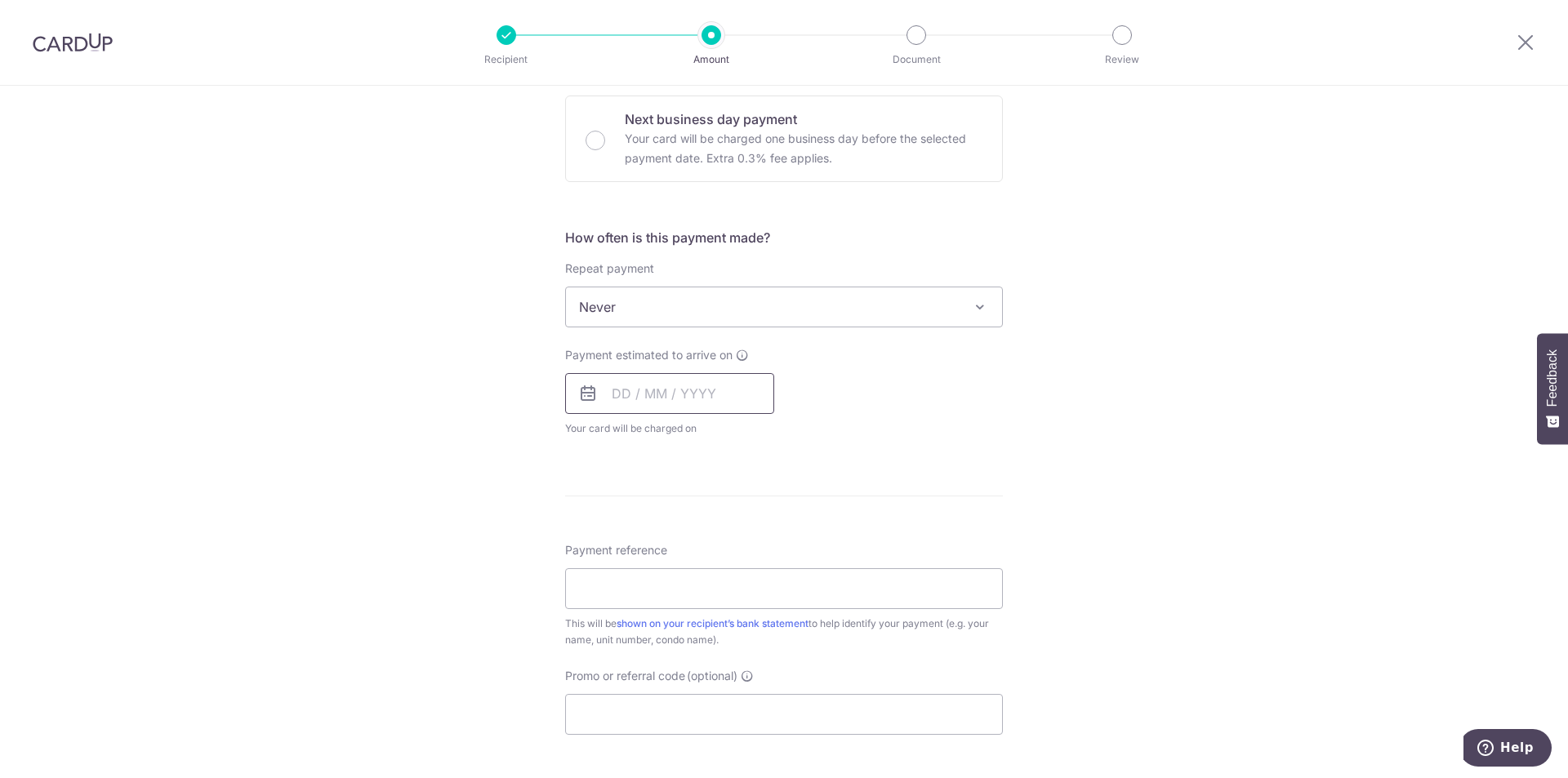
click at [685, 399] on input "text" at bounding box center [669, 393] width 209 height 41
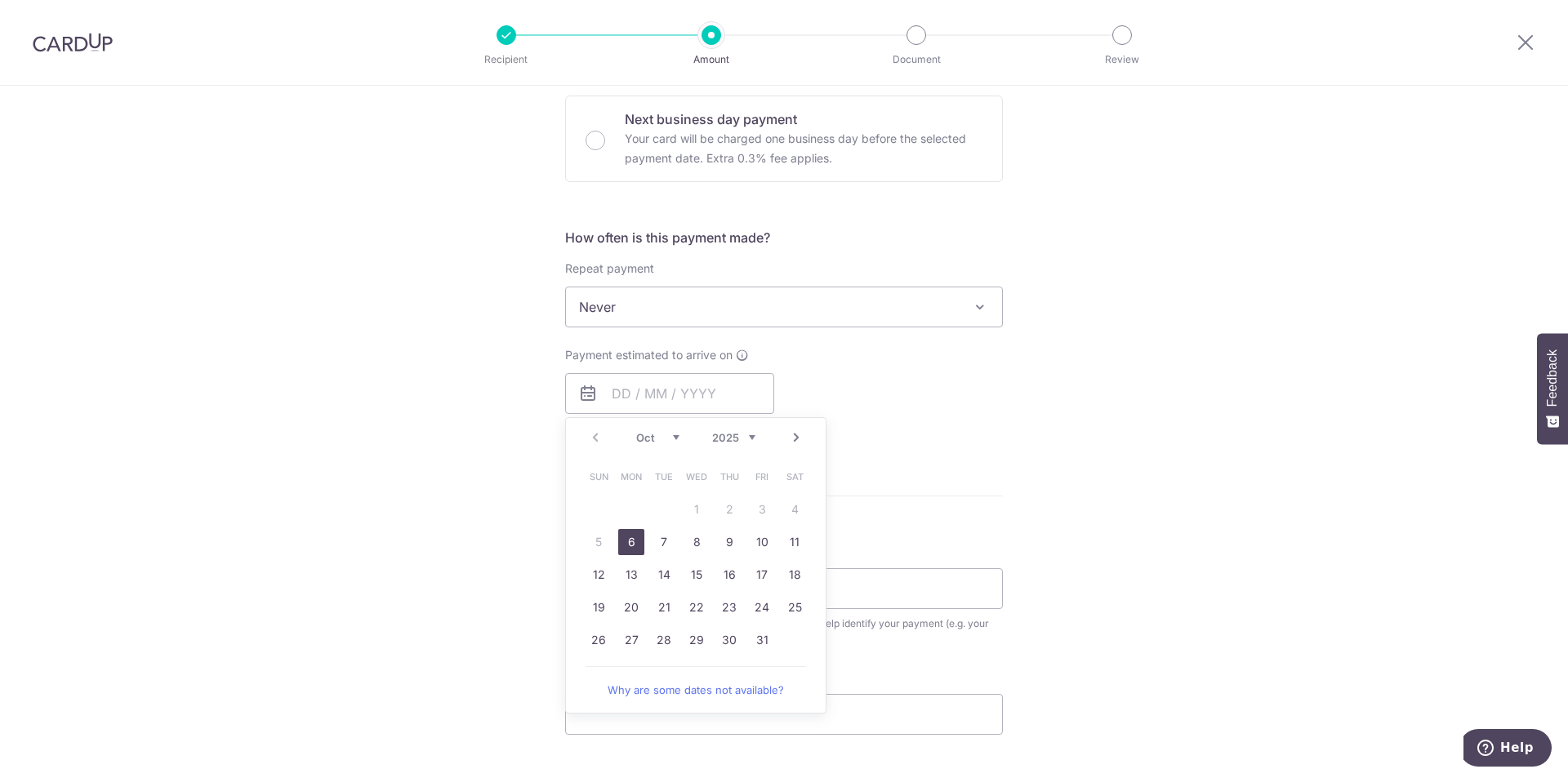
click at [628, 535] on link "6" at bounding box center [631, 542] width 26 height 26
type input "06/10/2025"
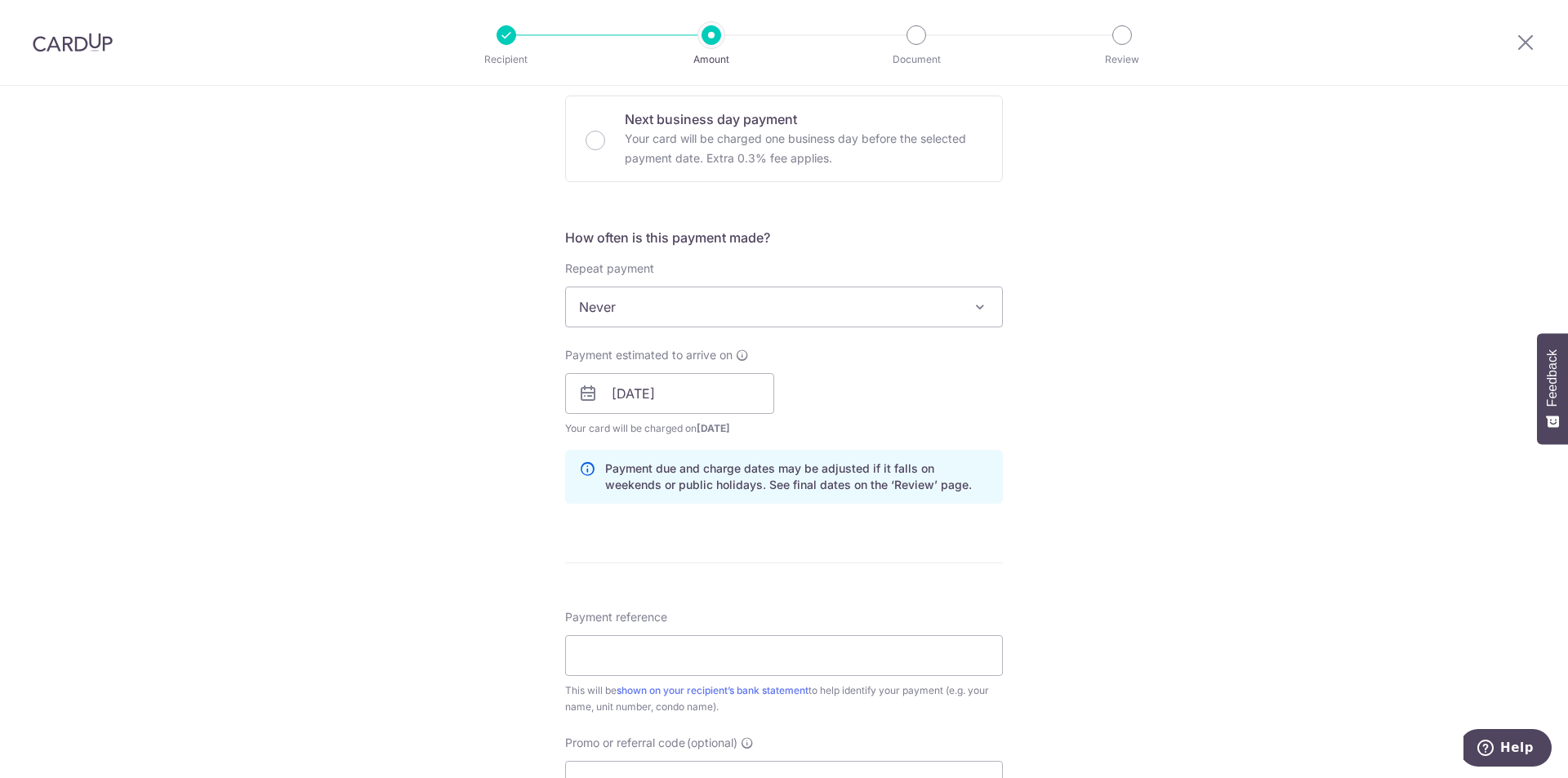
click at [1145, 383] on div "Tell us more about your payment Enter payment amount SGD 1,376.00 1376.00 Selec…" at bounding box center [784, 367] width 1568 height 1544
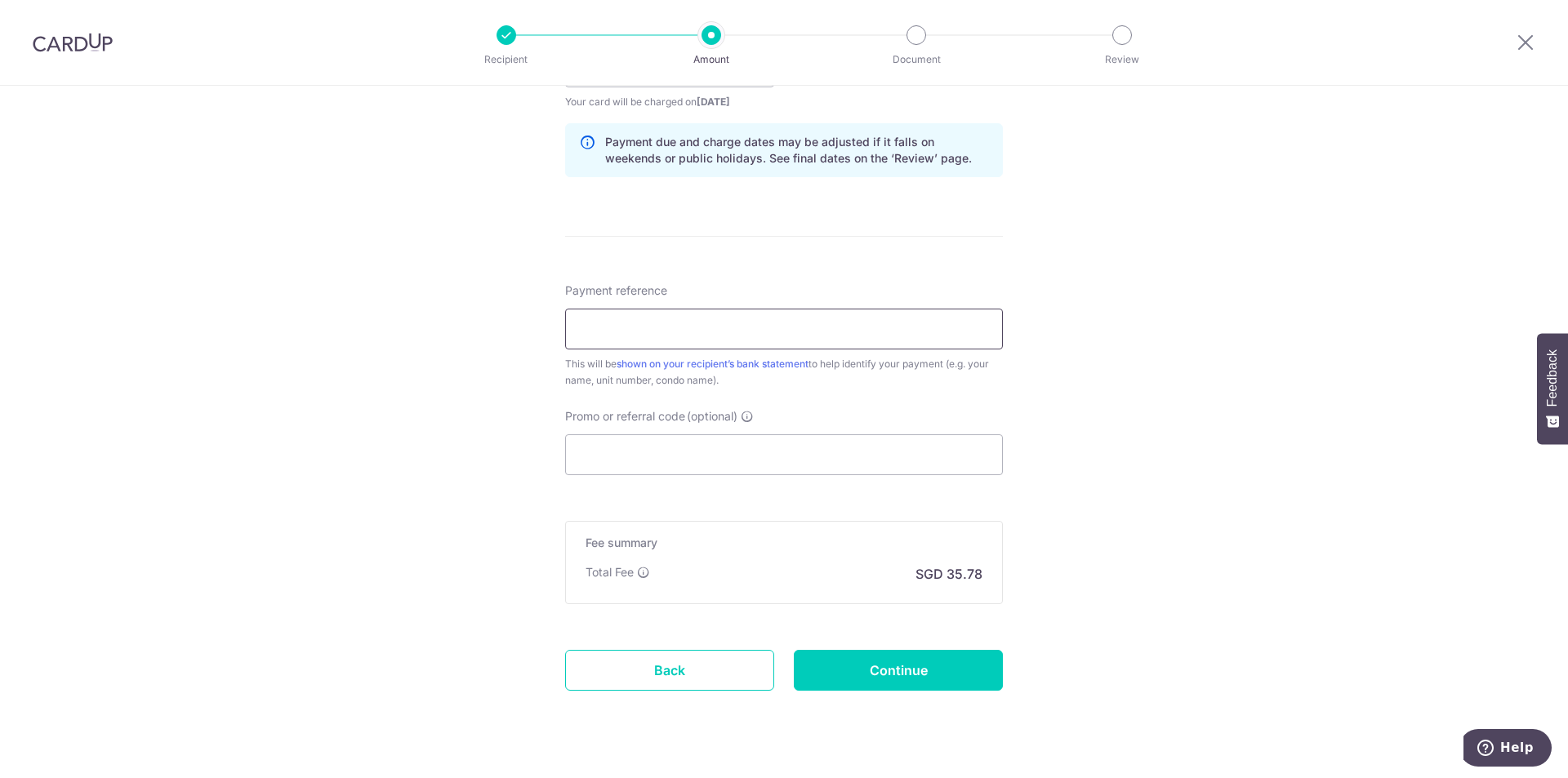
click at [886, 340] on input "Payment reference" at bounding box center [784, 329] width 438 height 41
type input "Unit 0702 2449TID210022"
click at [815, 452] on input "Promo or referral code (optional)" at bounding box center [784, 455] width 438 height 41
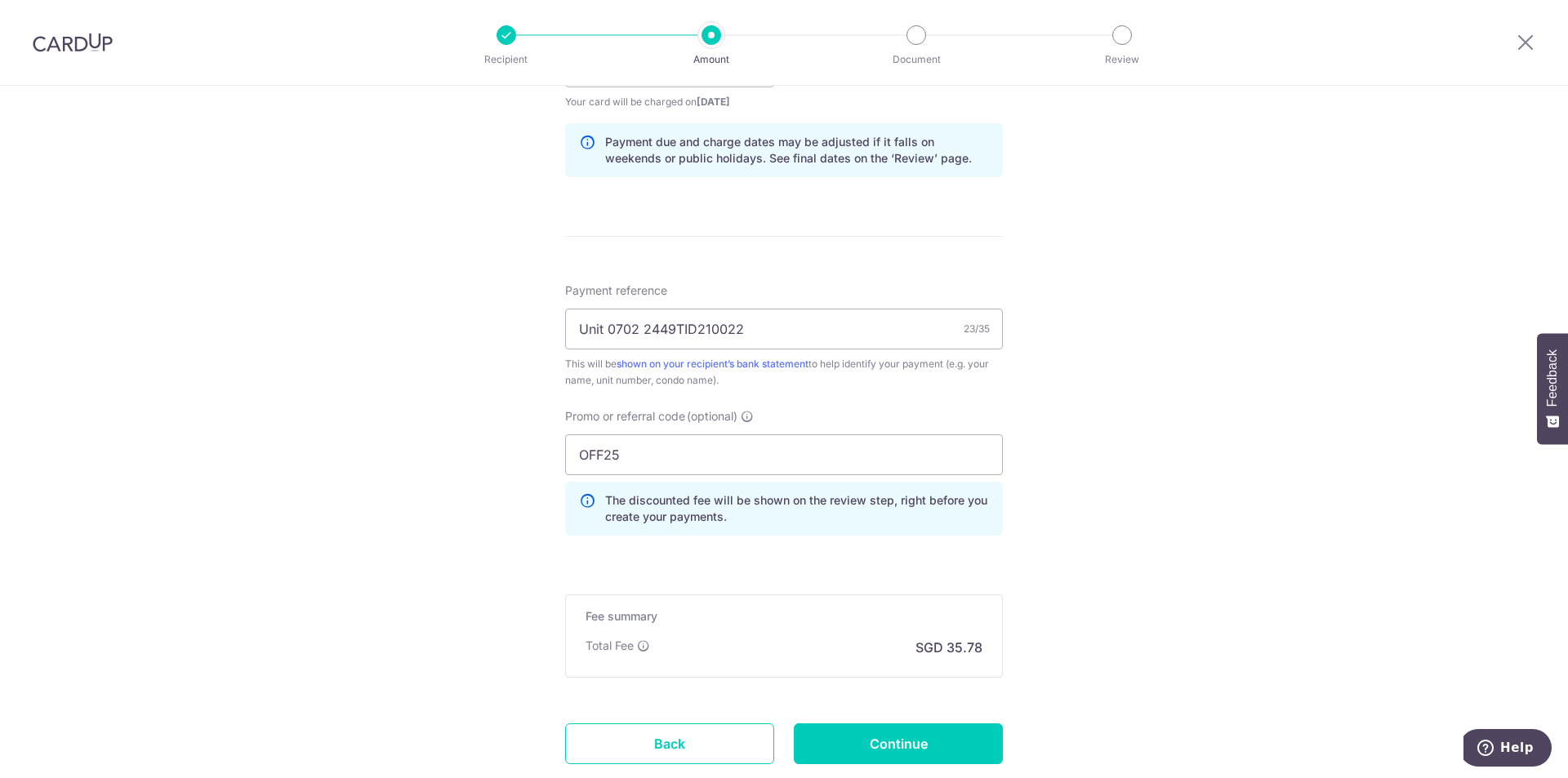
click at [1142, 434] on div "Tell us more about your payment Enter payment amount SGD 1,376.00 1376.00 Selec…" at bounding box center [784, 78] width 1568 height 1617
click at [611, 454] on input "OFF25" at bounding box center [784, 455] width 438 height 41
type input "OFF225"
click at [1271, 578] on div "Tell us more about your payment Enter payment amount SGD 1,376.00 1376.00 Selec…" at bounding box center [784, 78] width 1568 height 1617
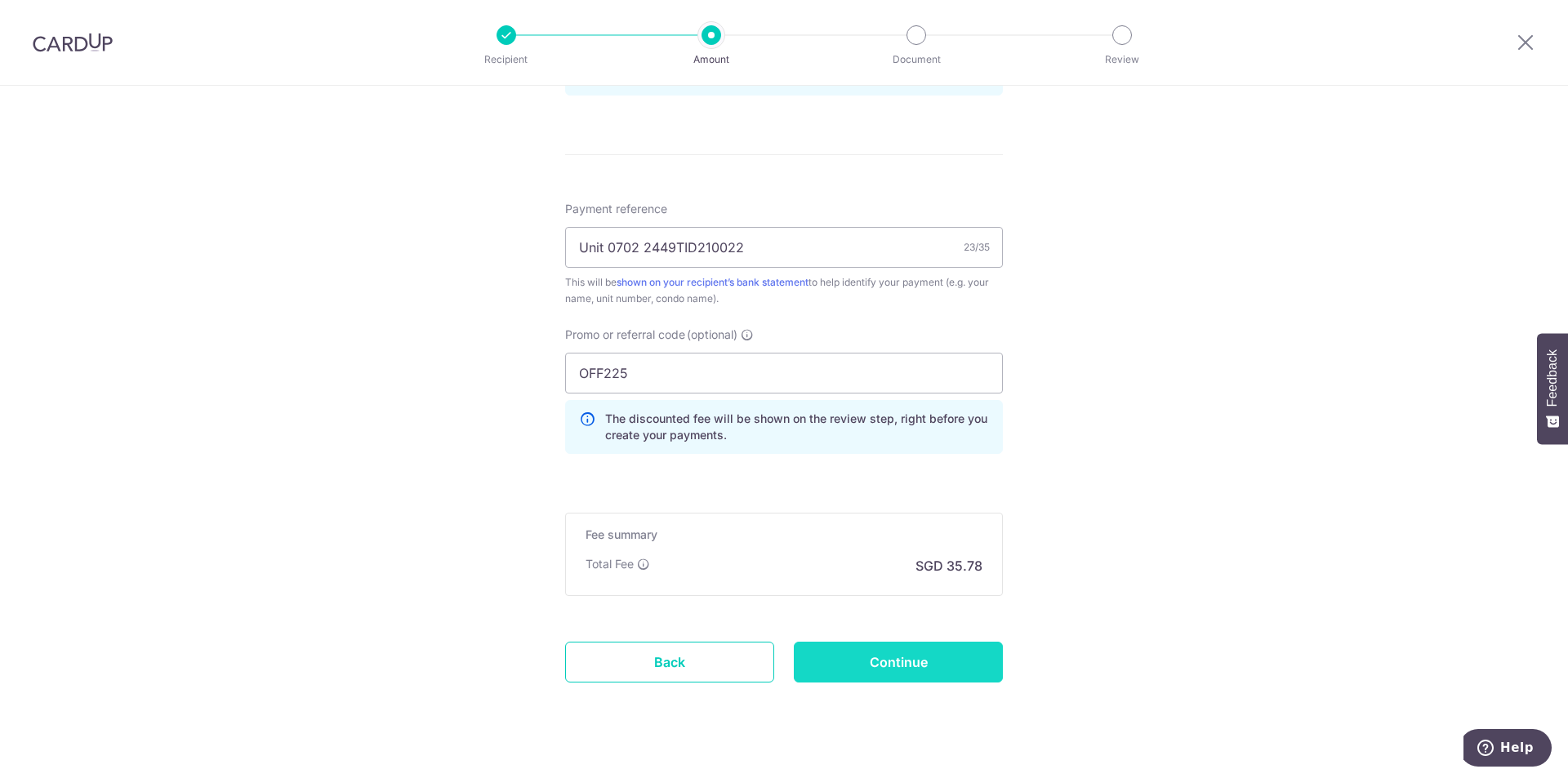
click at [873, 670] on input "Continue" at bounding box center [899, 662] width 209 height 41
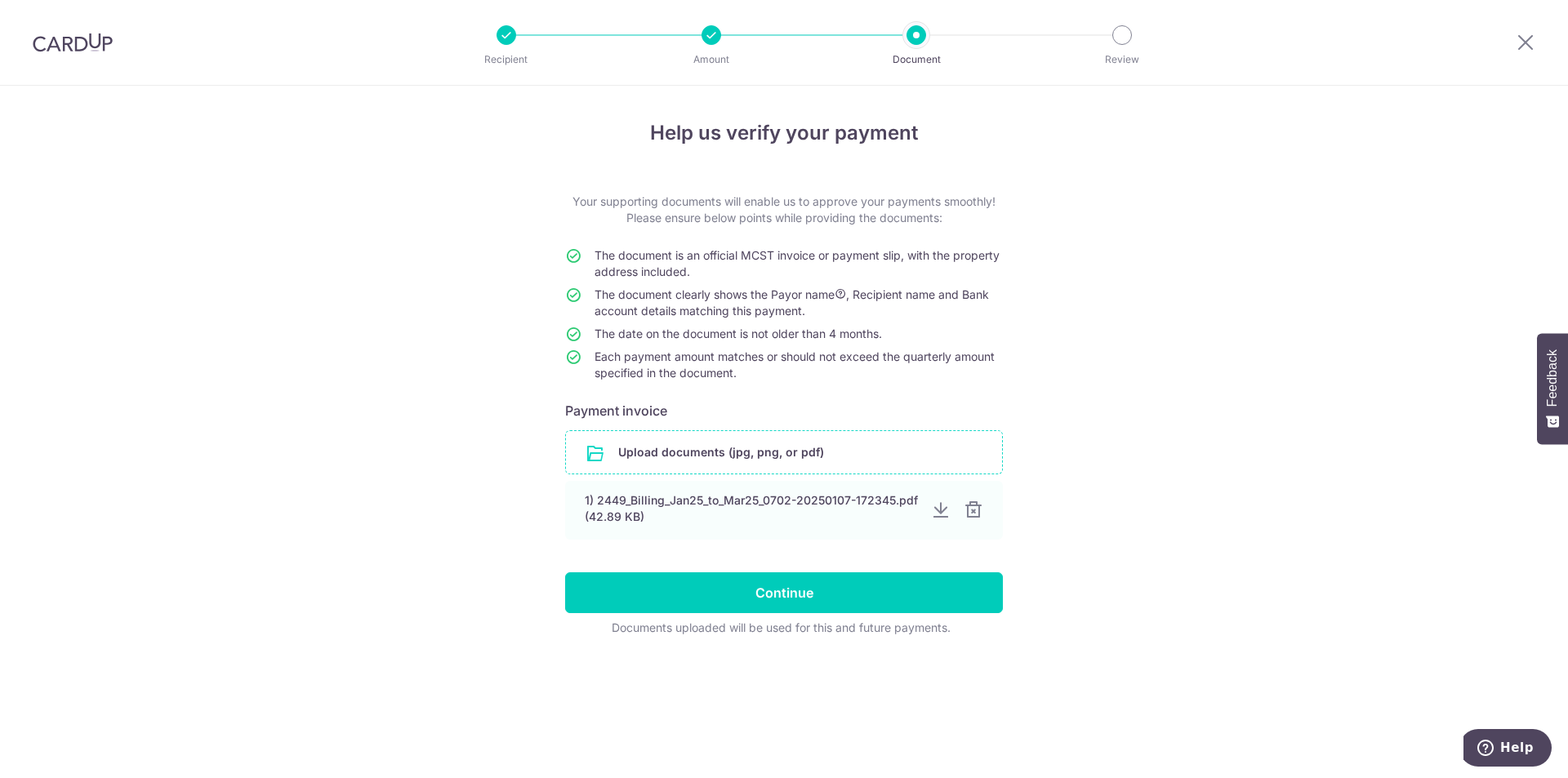
click at [703, 453] on input "file" at bounding box center [784, 453] width 436 height 43
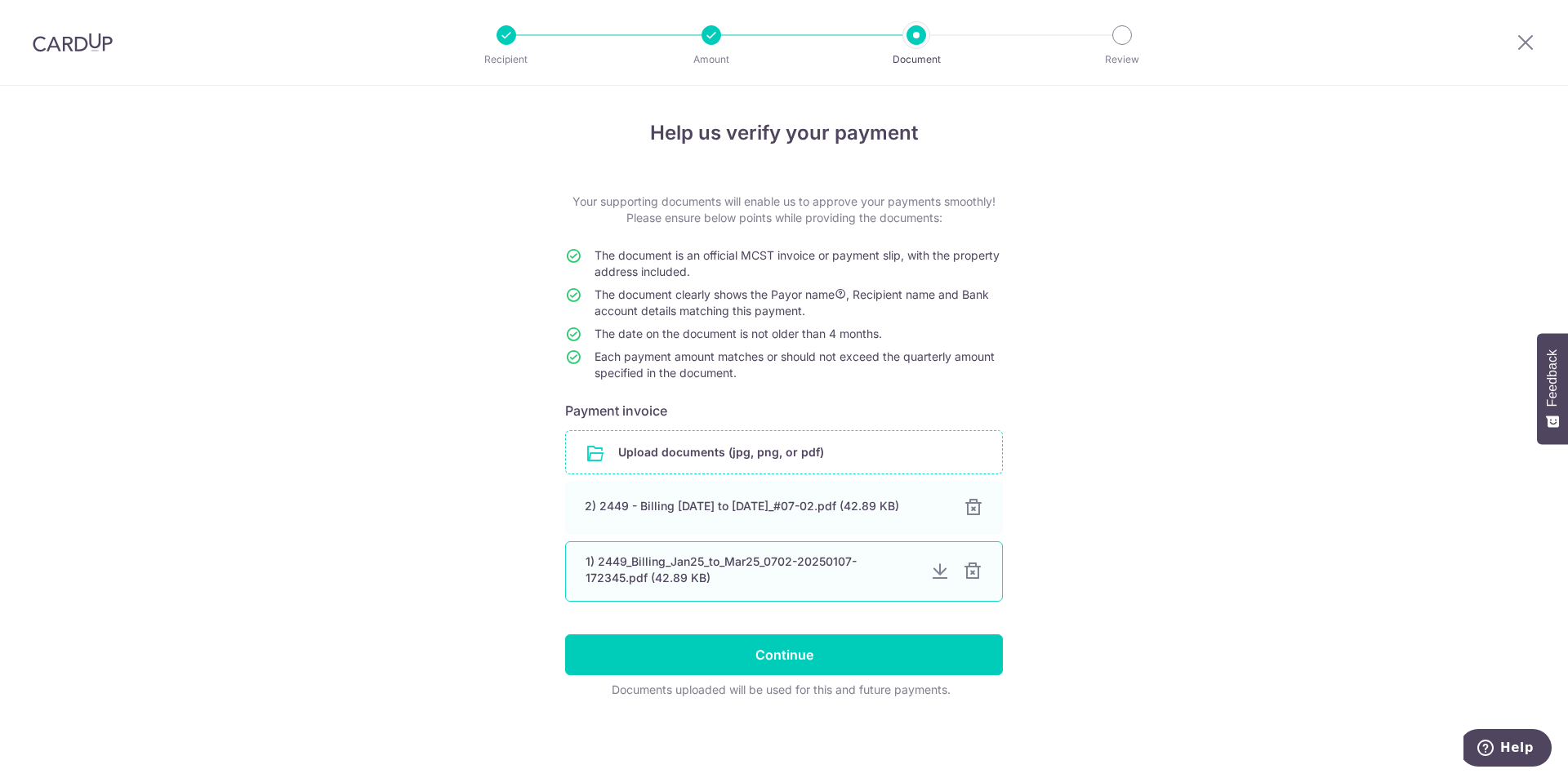
click at [971, 576] on div at bounding box center [972, 571] width 20 height 20
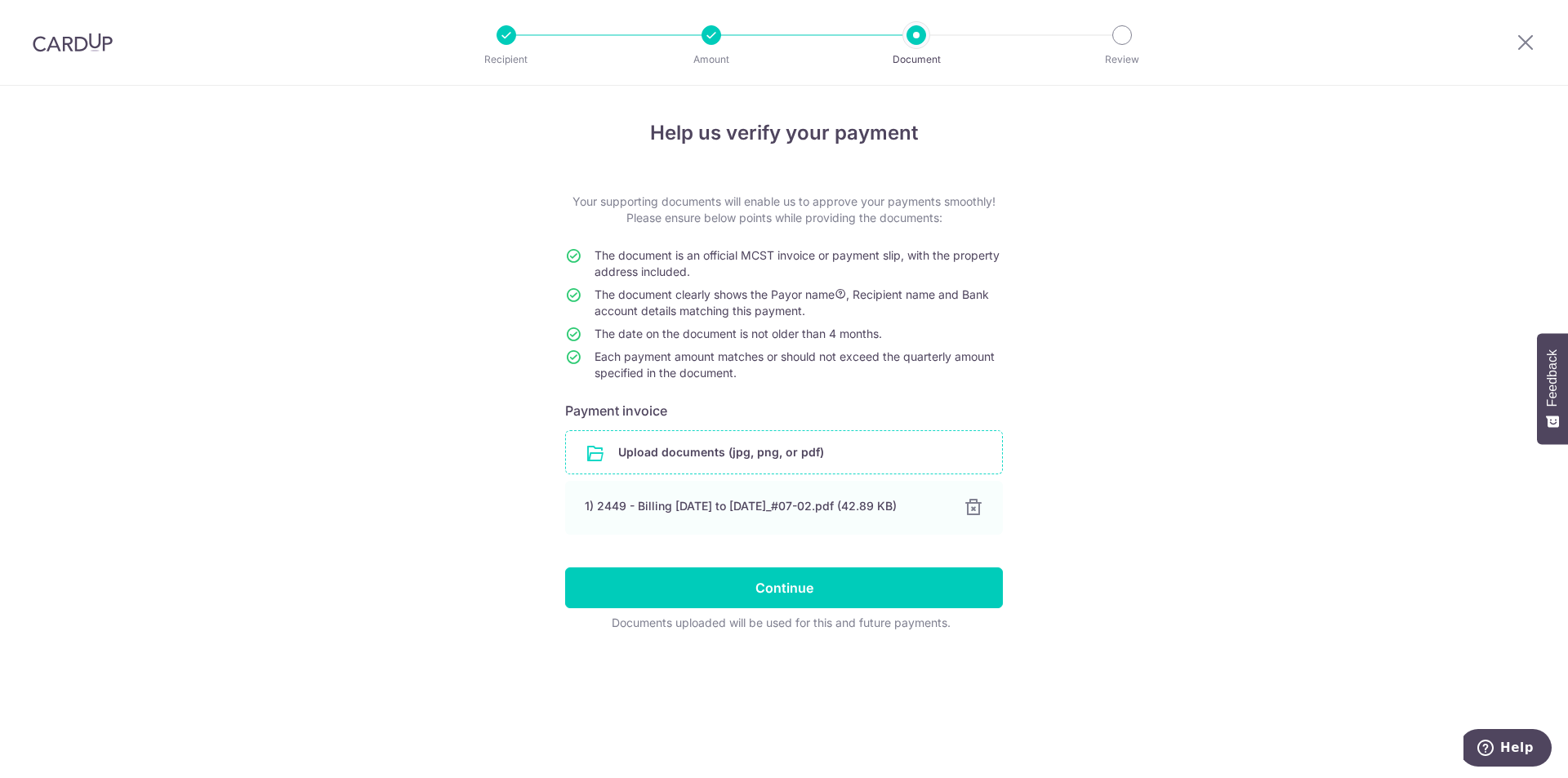
click at [1153, 531] on div "Help us verify your payment Your supporting documents will enable us to approve…" at bounding box center [784, 431] width 1568 height 692
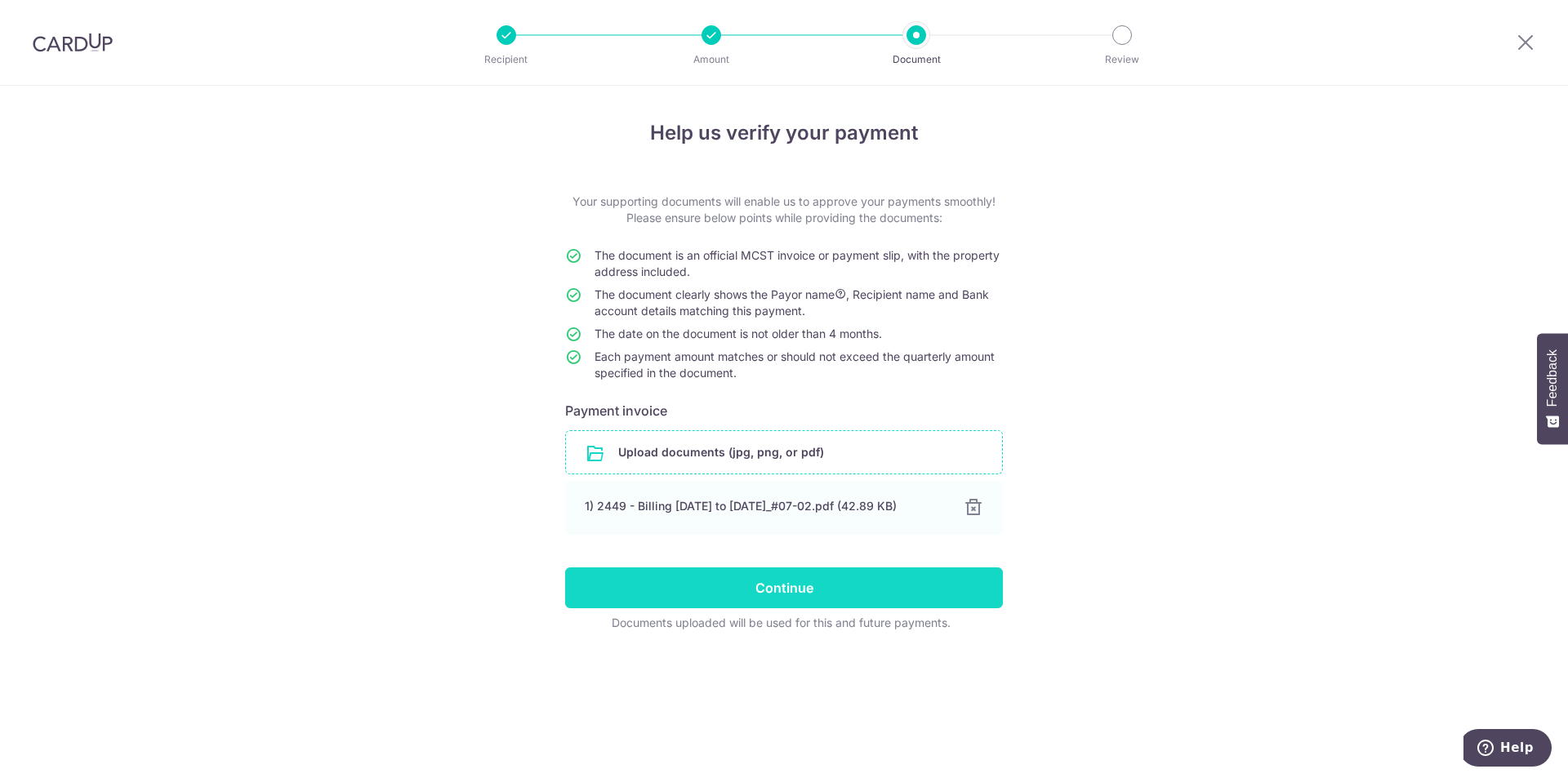
click at [846, 594] on input "Continue" at bounding box center [784, 588] width 438 height 41
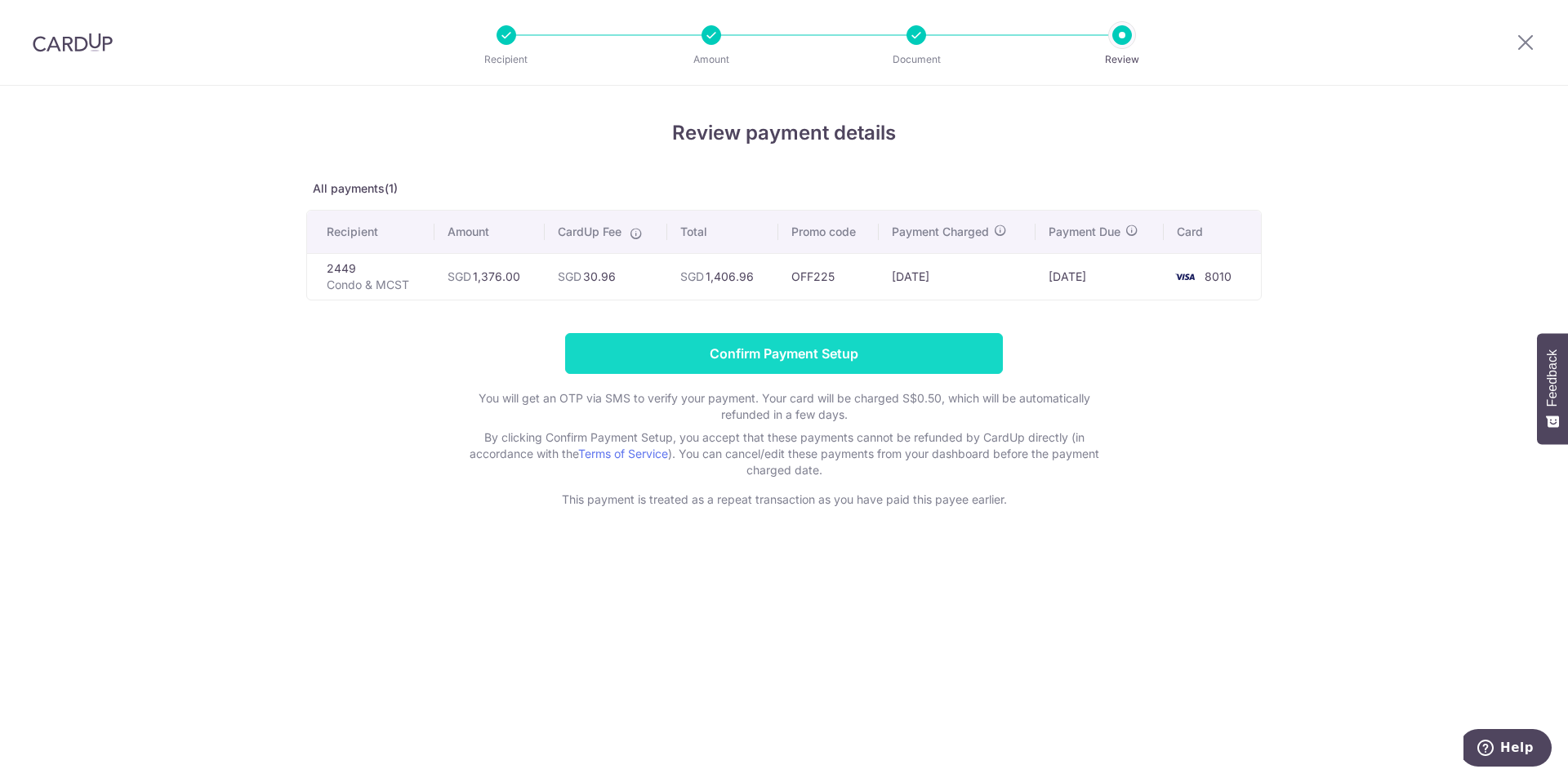
click at [756, 349] on input "Confirm Payment Setup" at bounding box center [784, 354] width 438 height 41
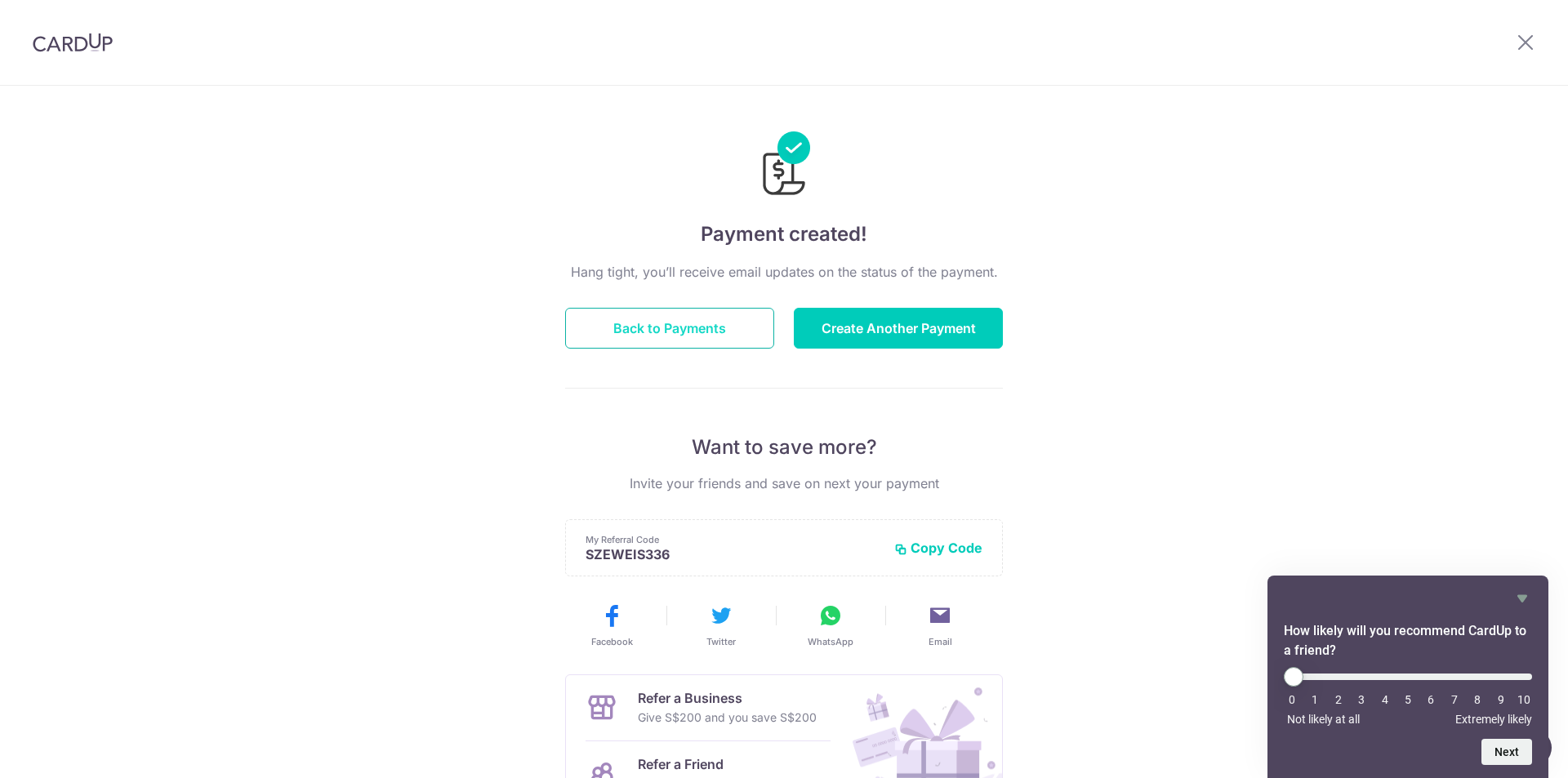
click at [670, 326] on button "Back to Payments" at bounding box center [669, 328] width 209 height 41
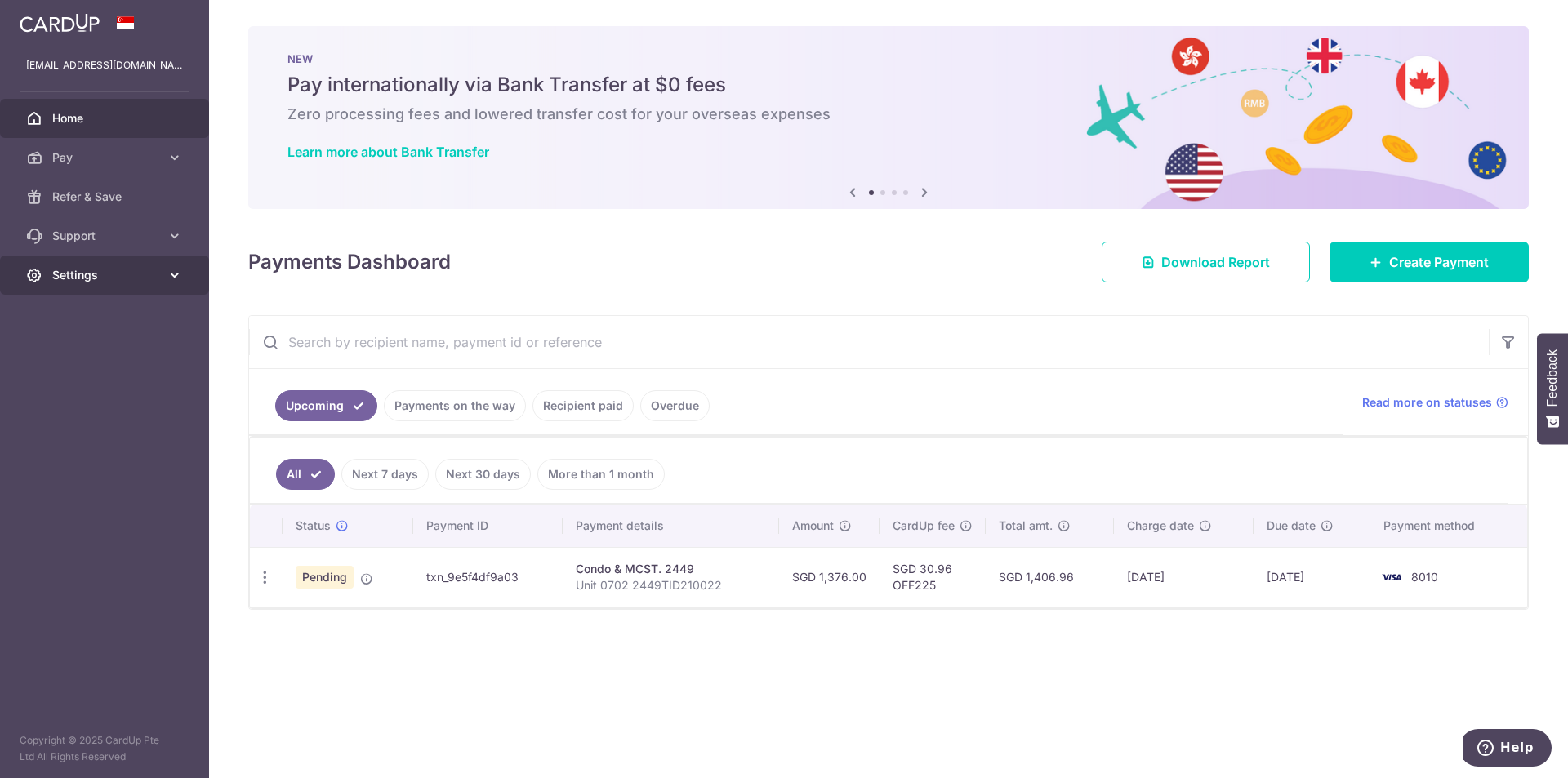
click at [106, 274] on span "Settings" at bounding box center [106, 276] width 108 height 17
click at [56, 358] on span "Logout" at bounding box center [106, 354] width 108 height 17
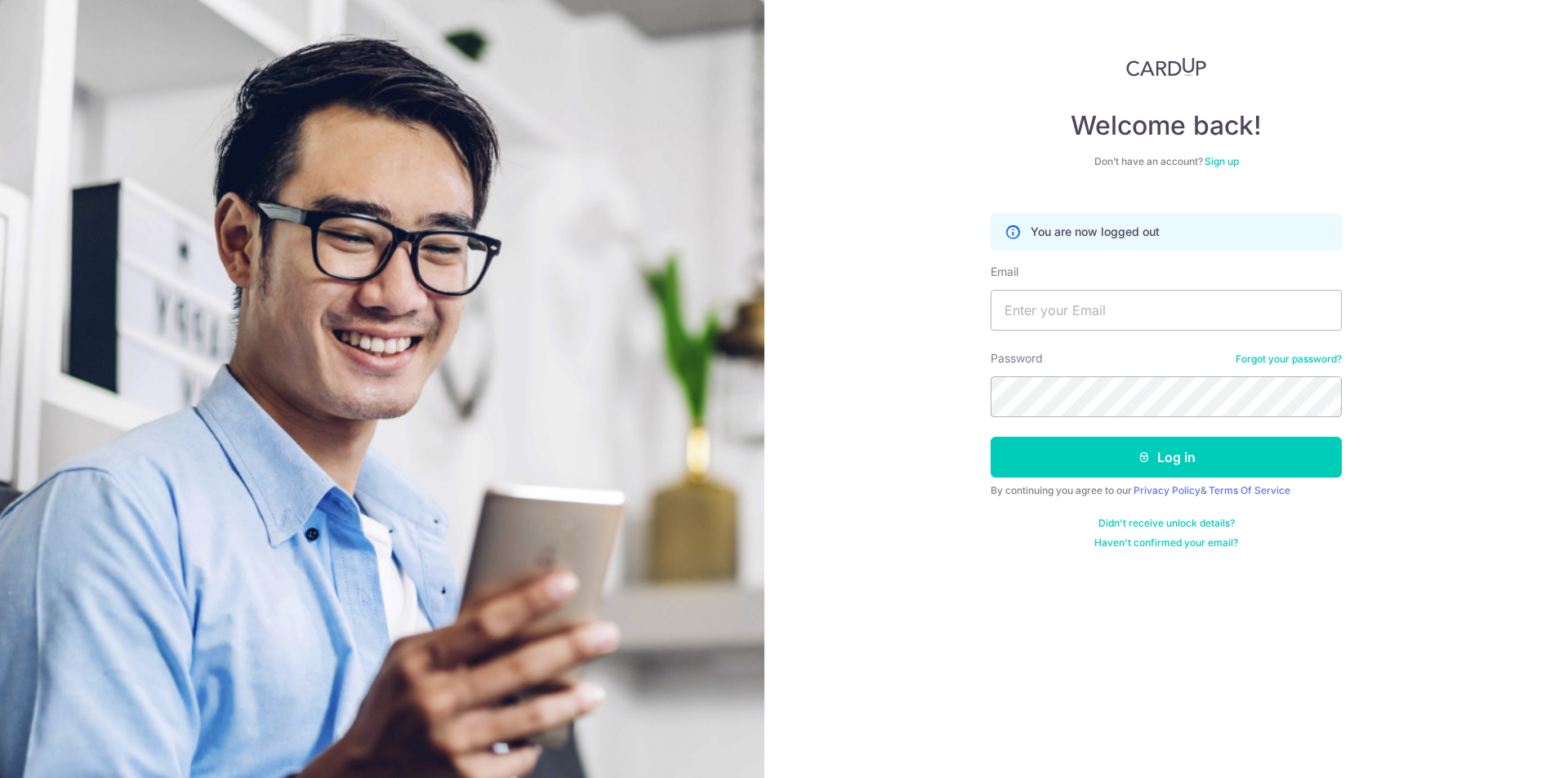
click at [1059, 682] on div "Welcome back! Don’t have an account? Sign up You are now logged out Email Passw…" at bounding box center [1166, 389] width 804 height 778
